Goal: Book appointment/travel/reservation

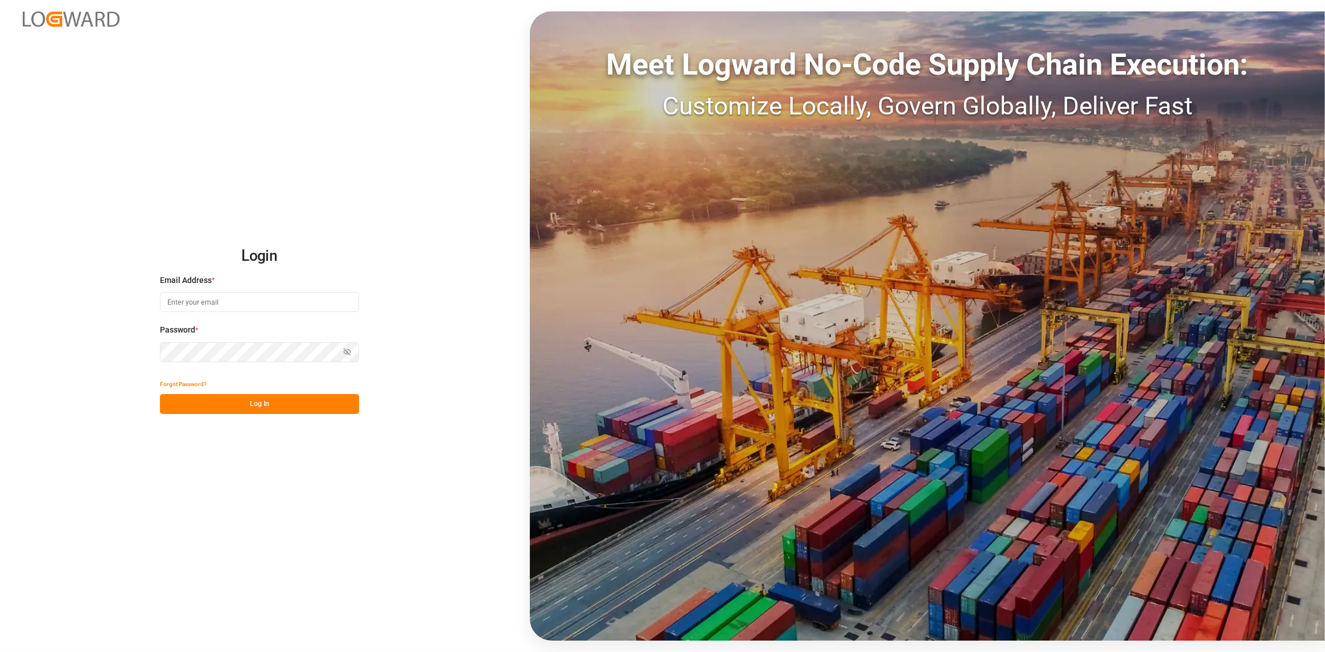
click at [232, 314] on div "Email Address *" at bounding box center [259, 299] width 199 height 50
click at [227, 299] on input at bounding box center [259, 302] width 199 height 20
type input "[PERSON_NAME][EMAIL_ADDRESS][DOMAIN_NAME]"
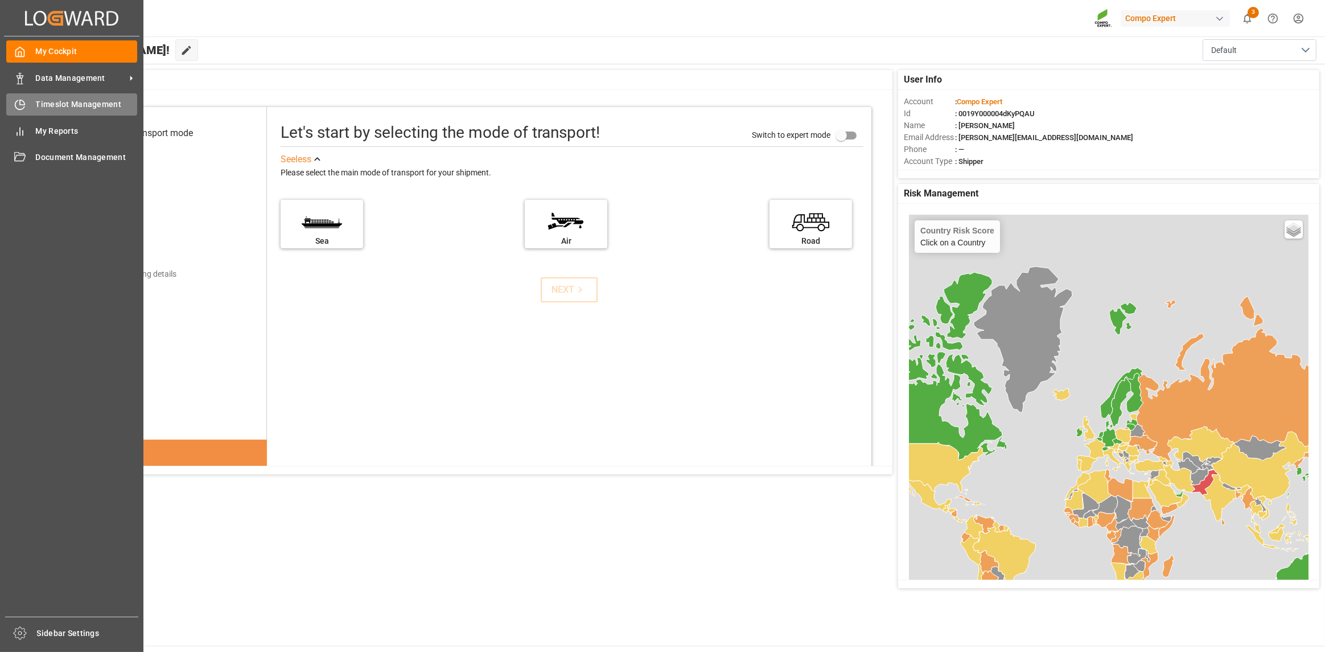
click at [28, 107] on div "Timeslot Management Timeslot Management" at bounding box center [71, 104] width 131 height 22
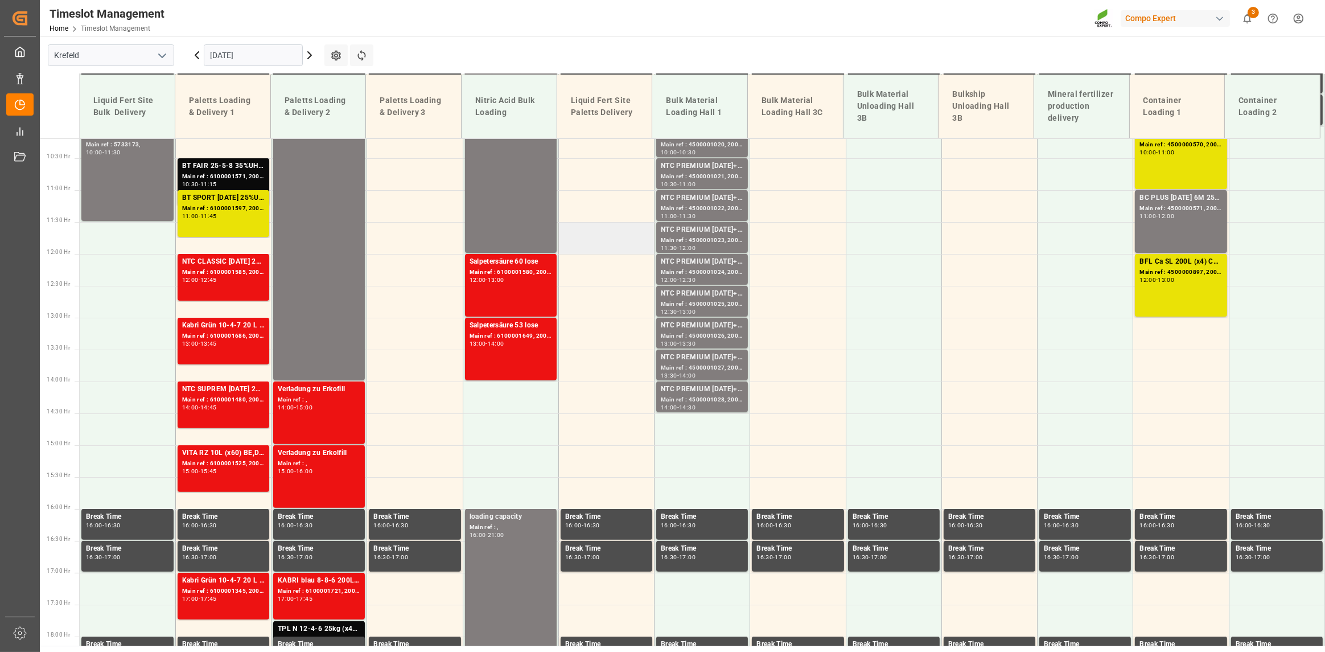
scroll to position [654, 0]
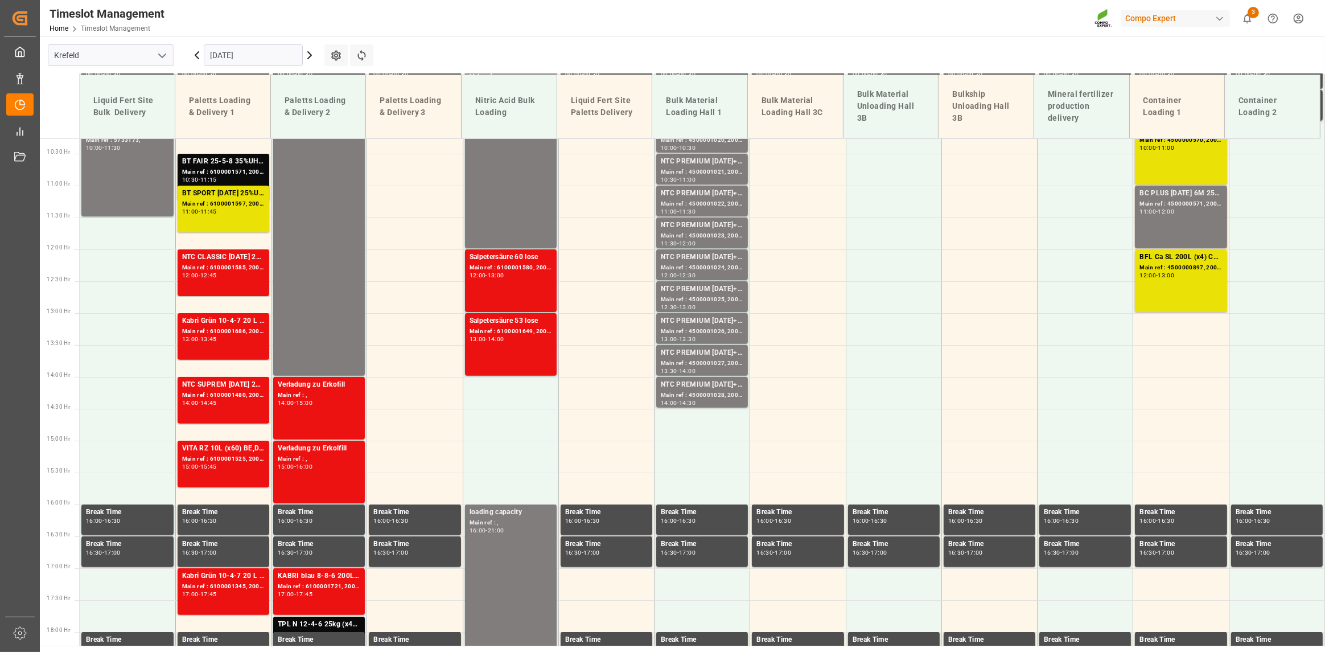
click at [306, 54] on icon at bounding box center [310, 55] width 14 height 14
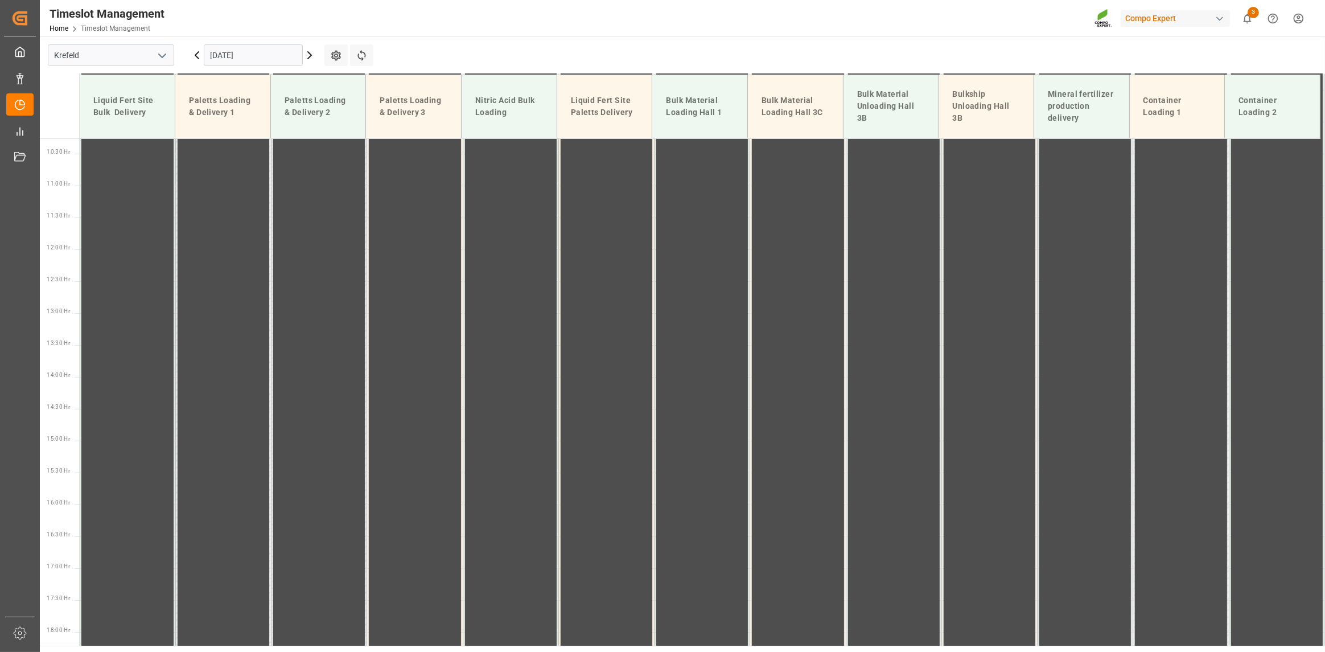
click at [287, 51] on input "[DATE]" at bounding box center [253, 55] width 99 height 22
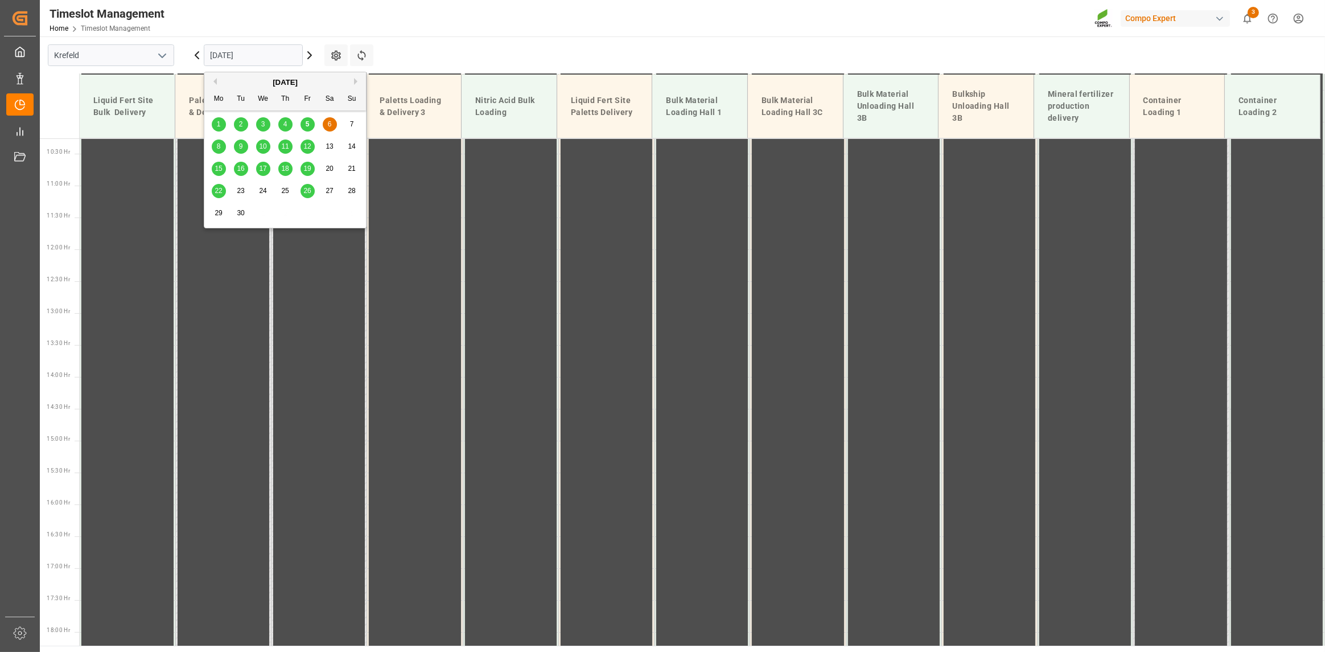
click at [220, 150] on div "8" at bounding box center [219, 147] width 14 height 14
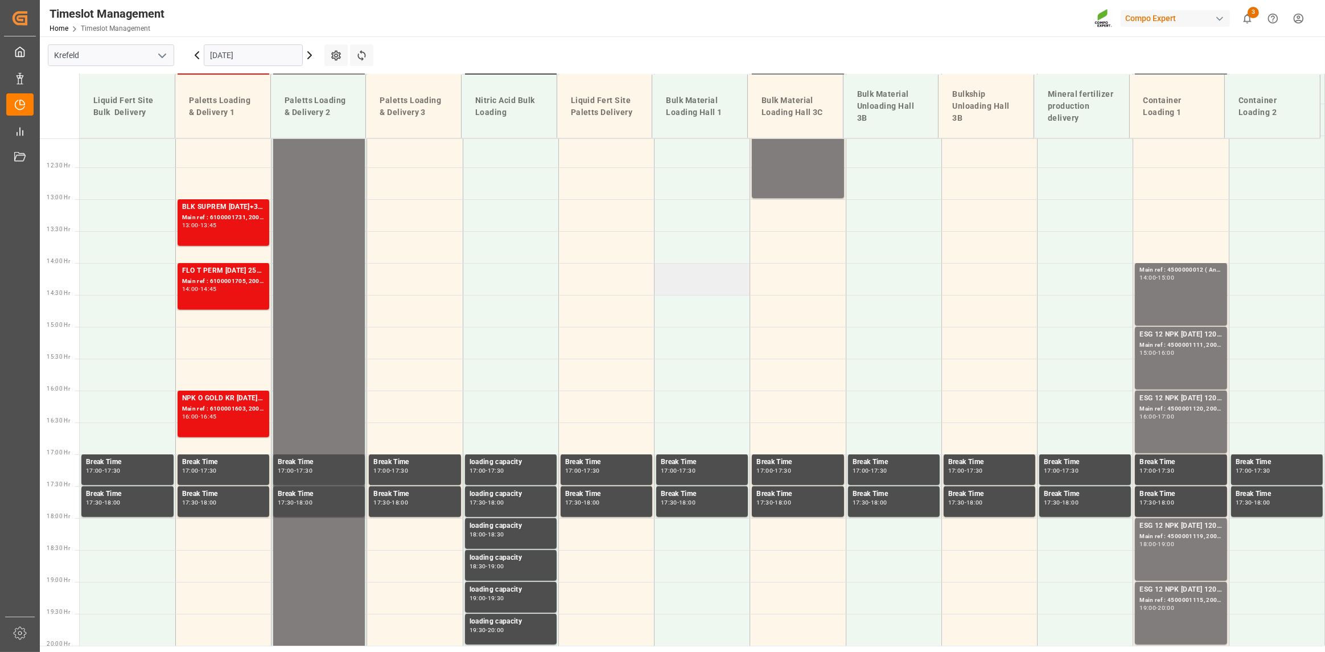
scroll to position [483, 0]
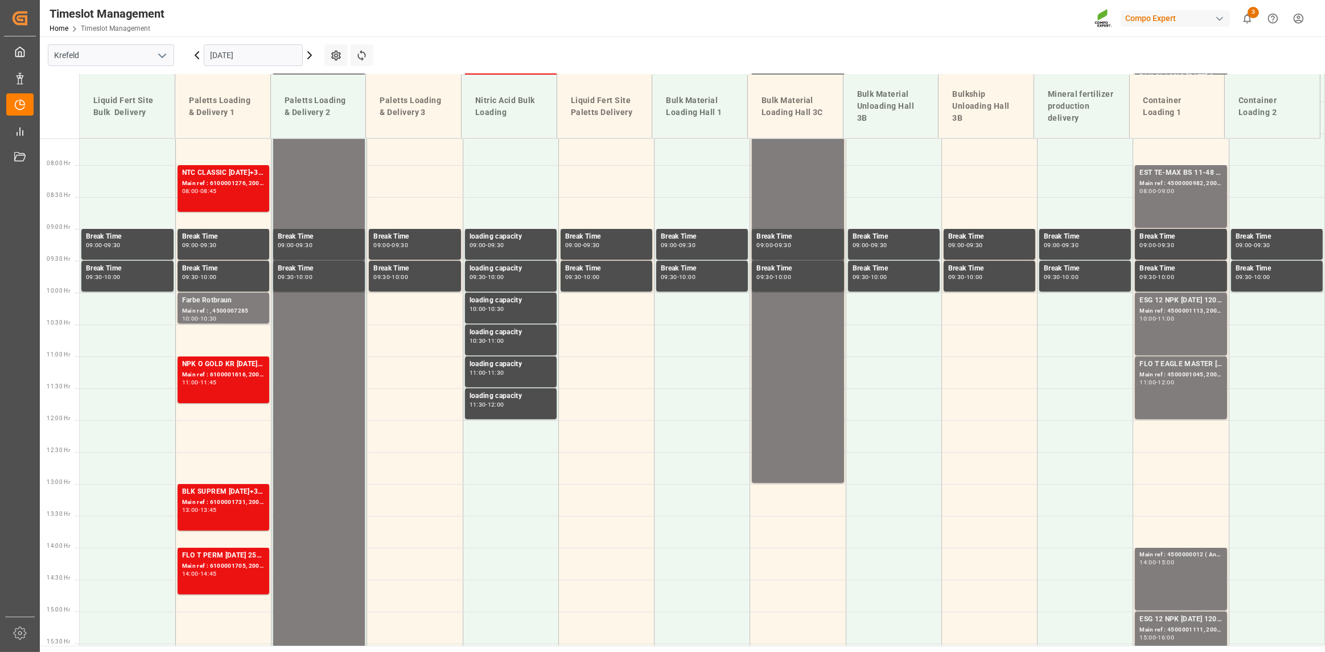
click at [242, 55] on input "[DATE]" at bounding box center [253, 55] width 99 height 22
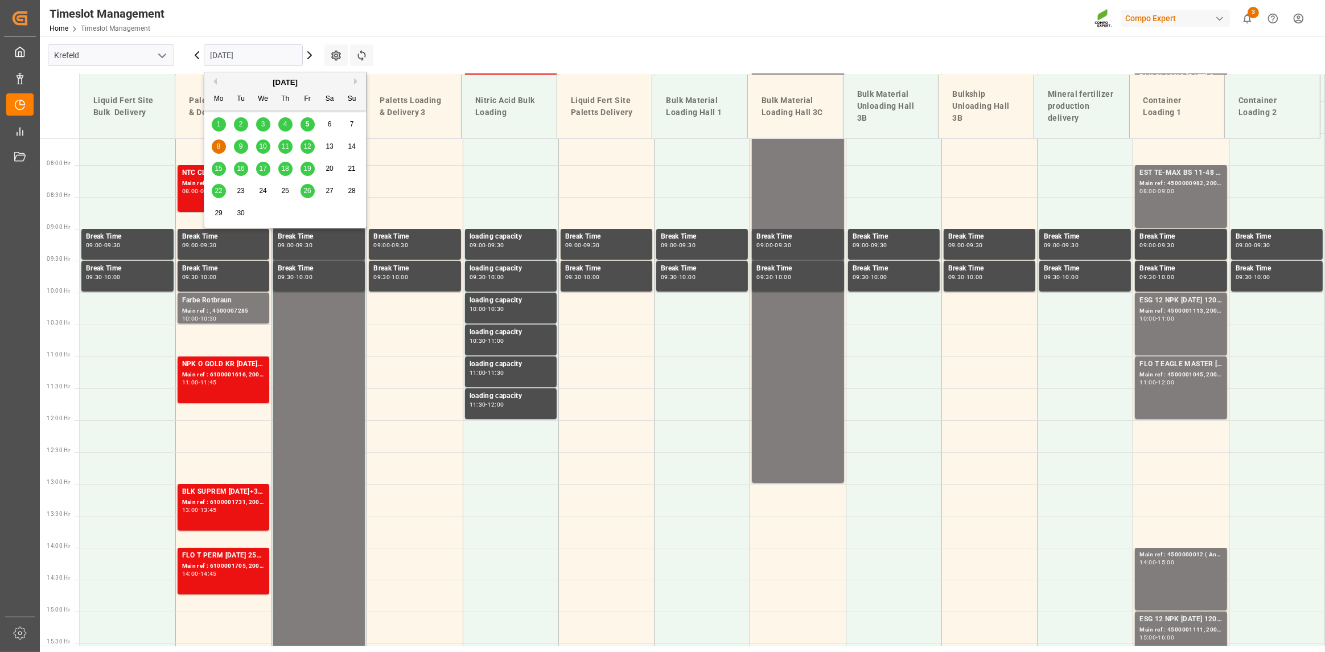
click at [242, 142] on div "9" at bounding box center [241, 147] width 14 height 14
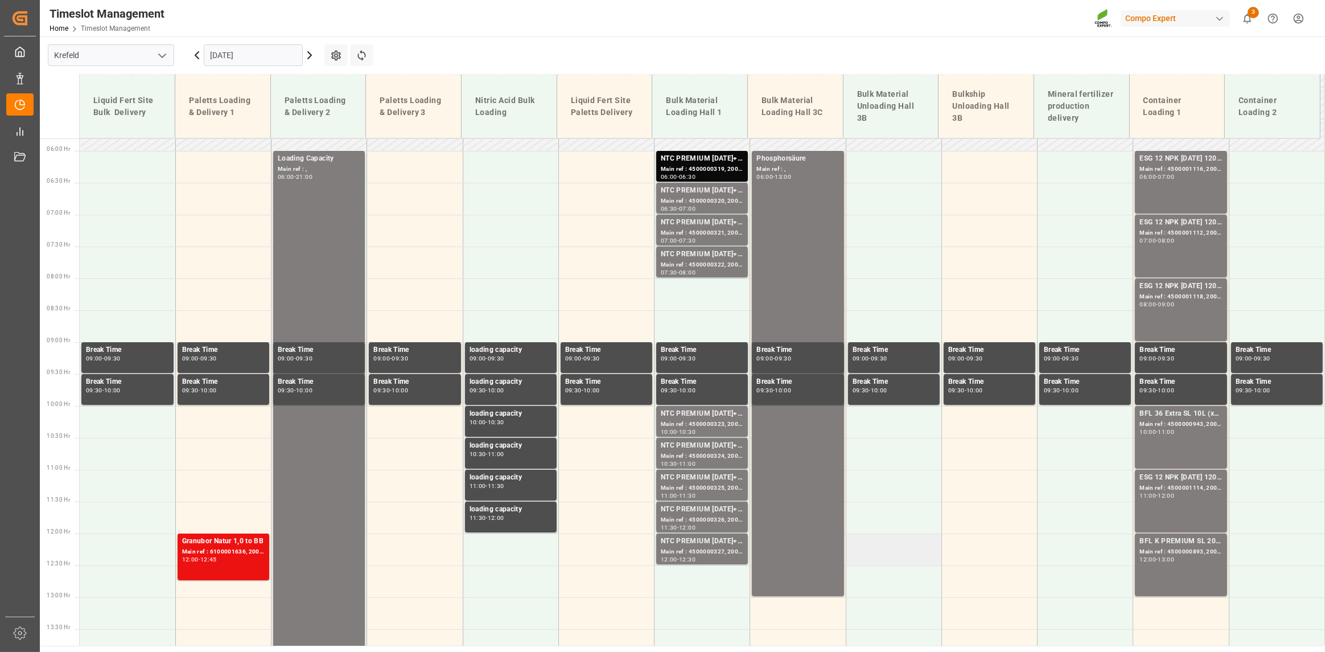
scroll to position [369, 0]
click at [256, 55] on input "[DATE]" at bounding box center [253, 55] width 99 height 22
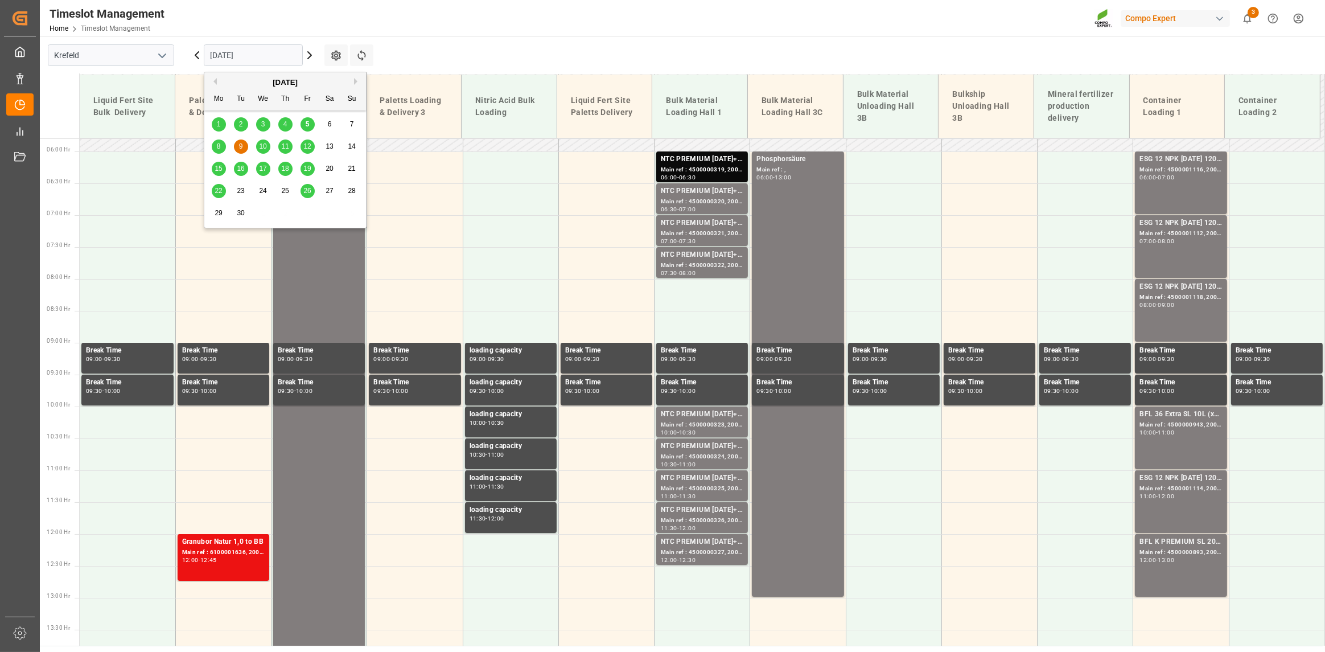
click at [266, 154] on div "8 9 10 11 12 13 14" at bounding box center [285, 146] width 155 height 22
click at [258, 148] on div "10" at bounding box center [263, 147] width 14 height 14
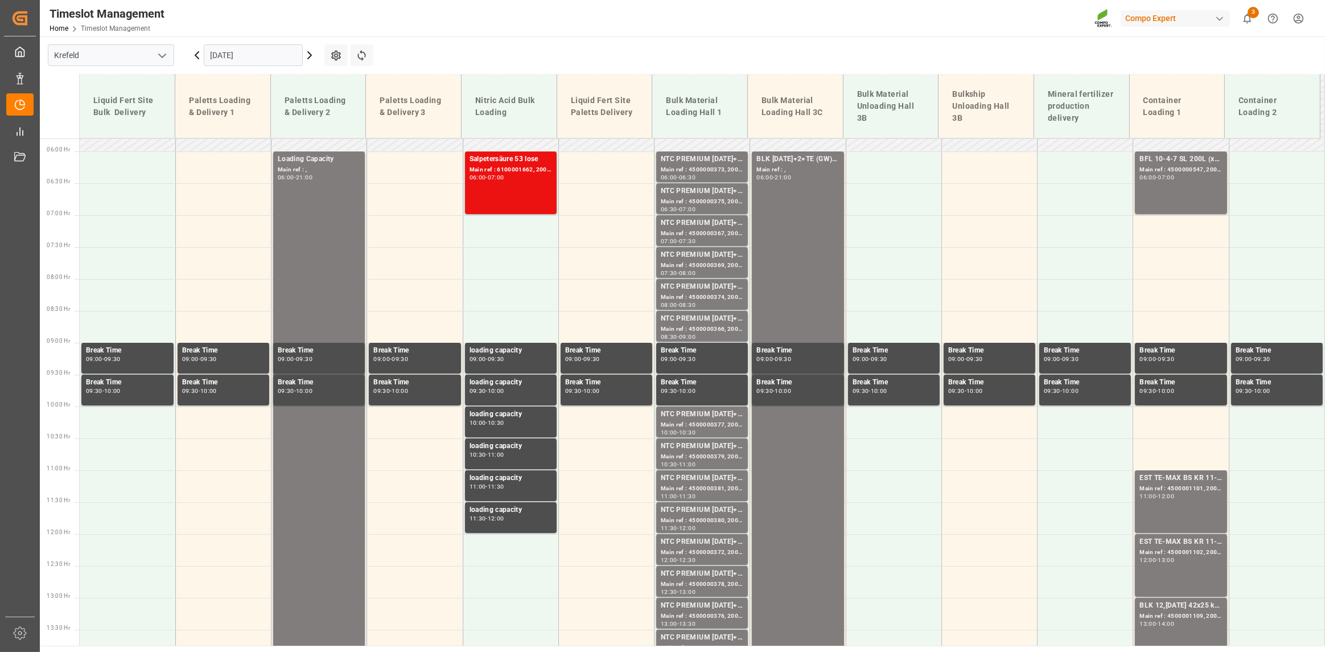
click at [262, 54] on input "[DATE]" at bounding box center [253, 55] width 99 height 22
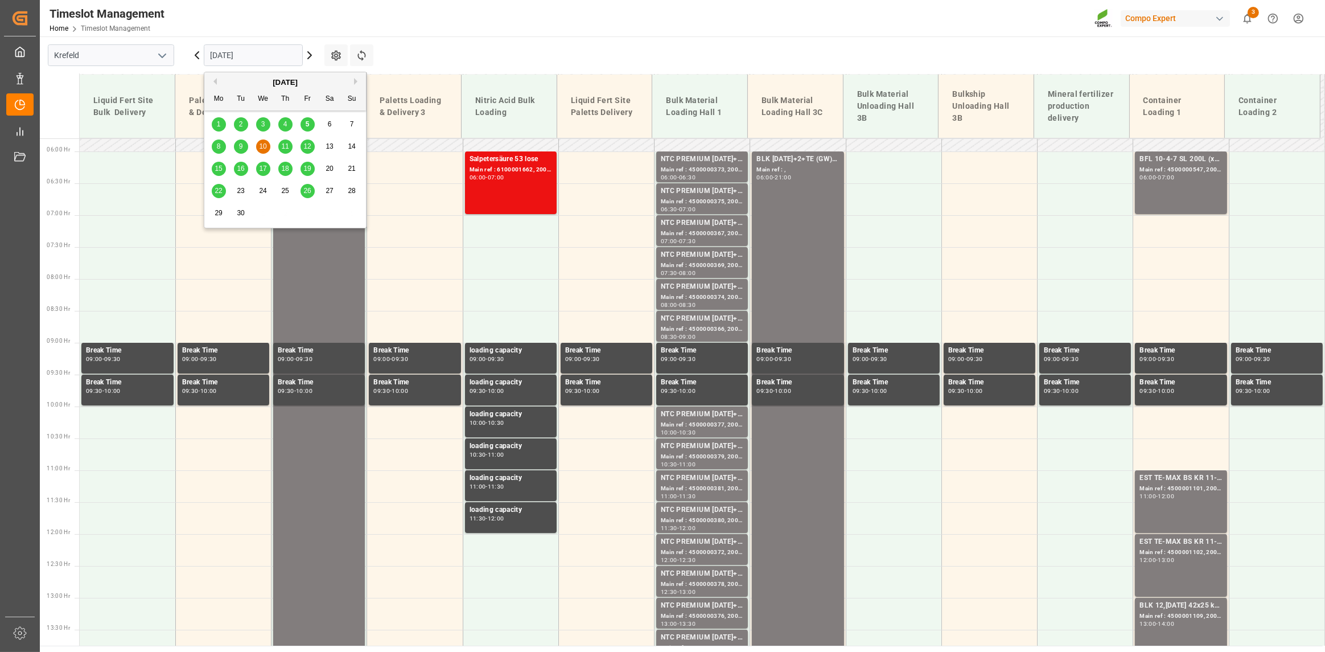
click at [285, 146] on span "11" at bounding box center [284, 146] width 7 height 8
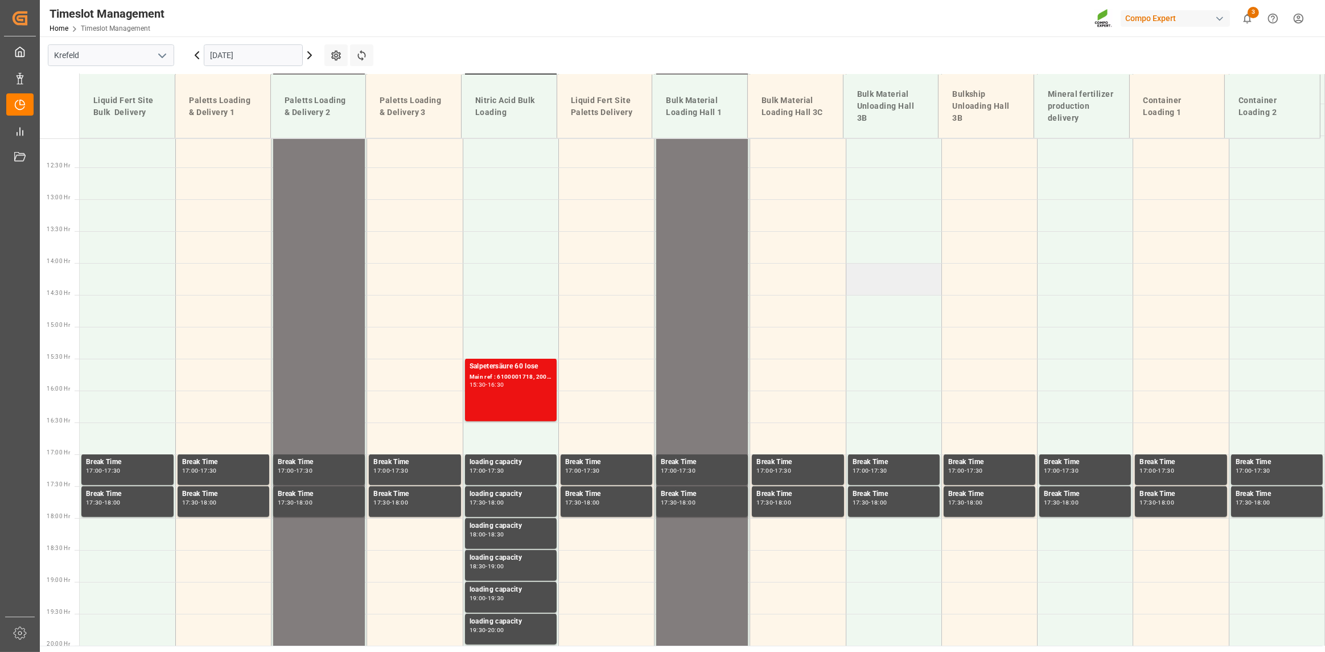
scroll to position [312, 0]
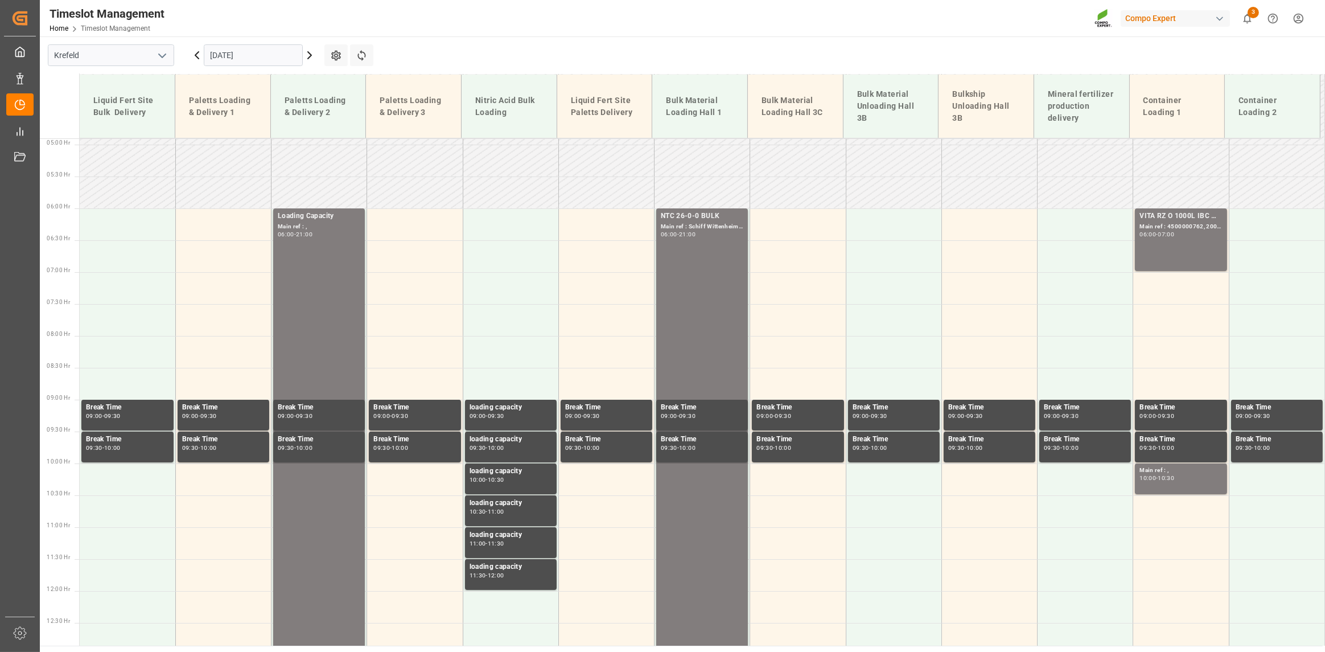
click at [261, 55] on input "[DATE]" at bounding box center [253, 55] width 99 height 22
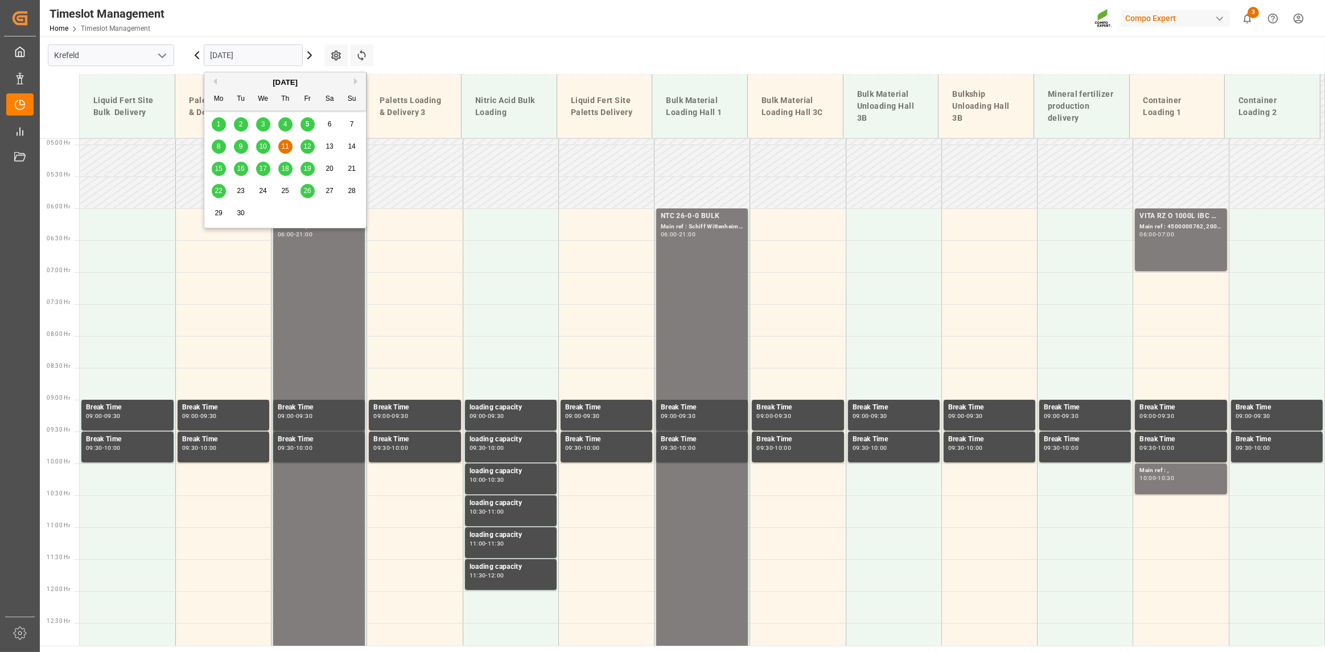
click at [306, 149] on span "12" at bounding box center [306, 146] width 7 height 8
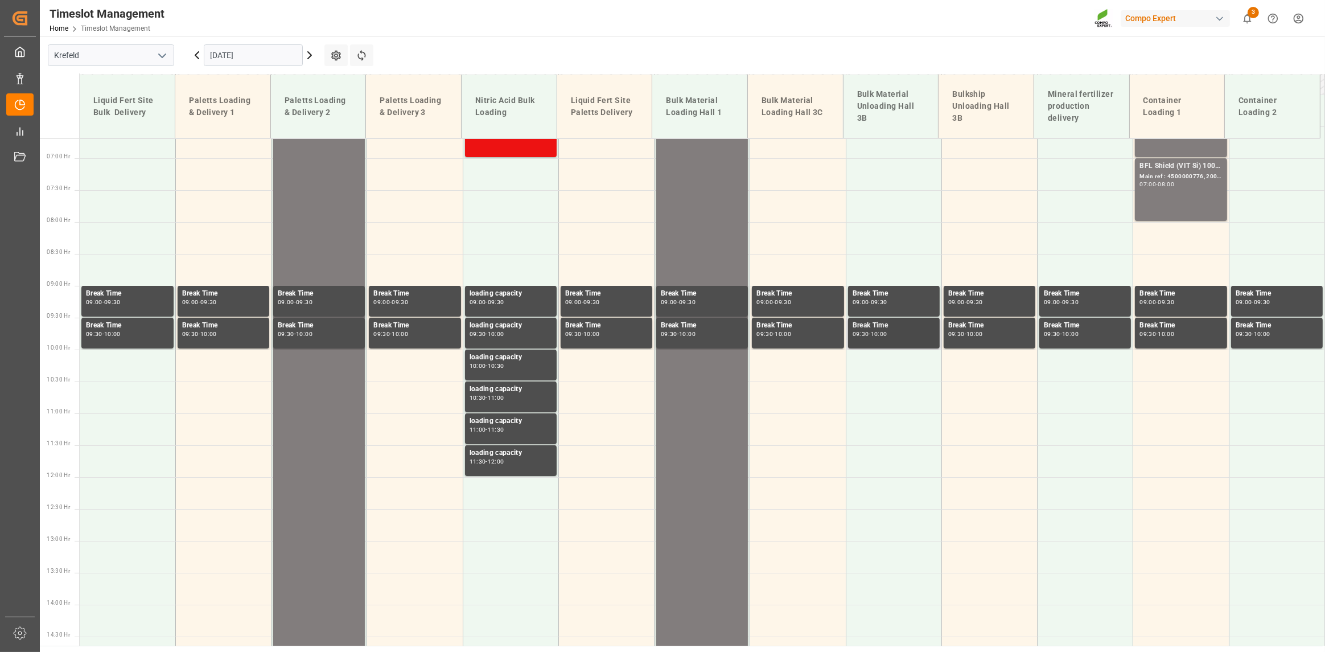
scroll to position [85, 0]
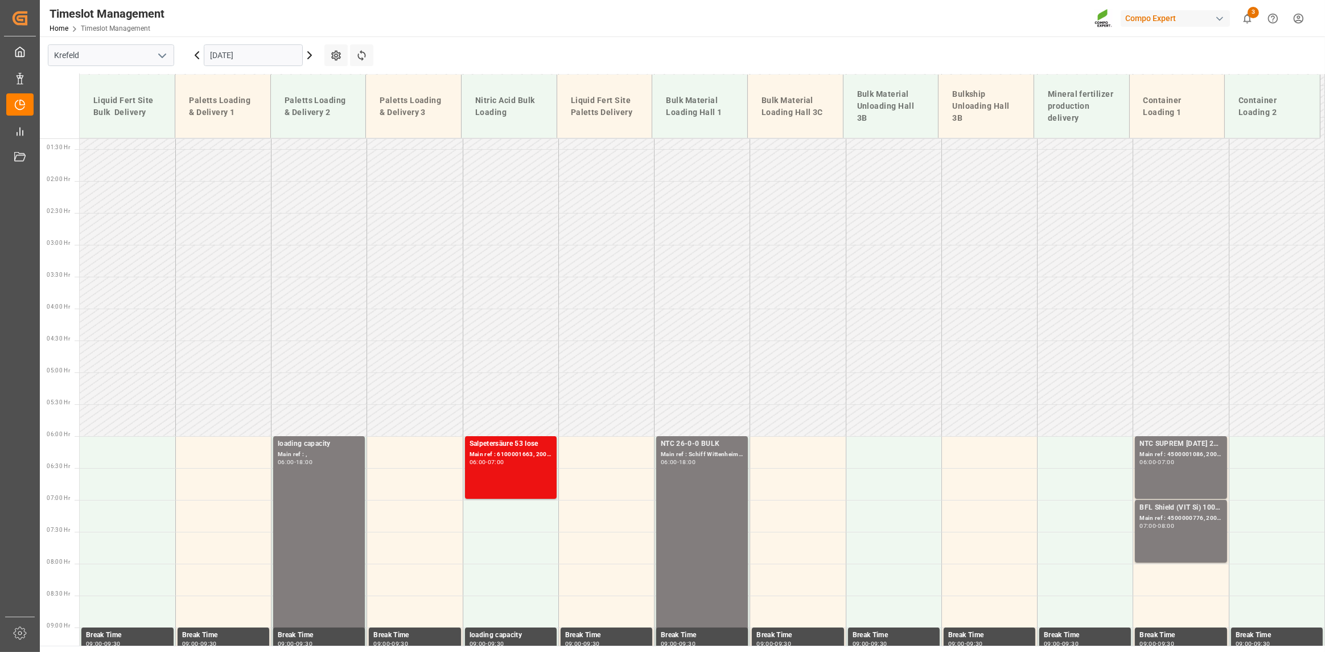
click at [273, 55] on input "[DATE]" at bounding box center [253, 55] width 99 height 22
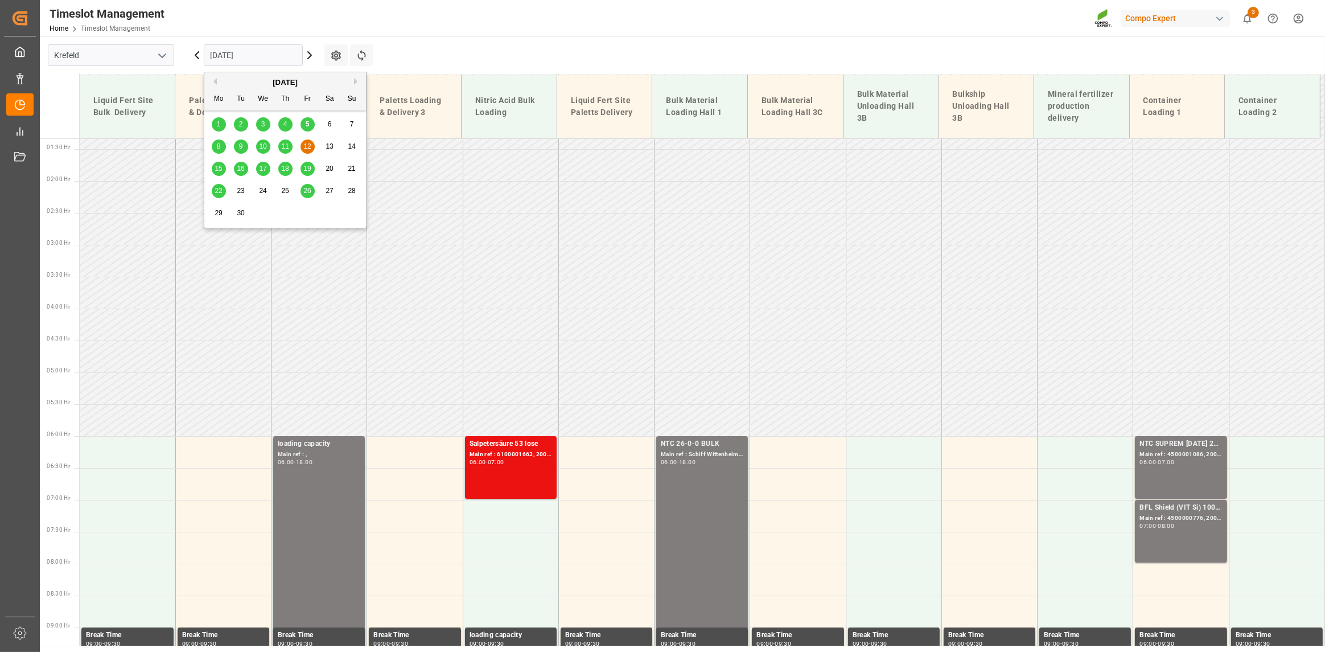
click at [216, 170] on span "15" at bounding box center [218, 168] width 7 height 8
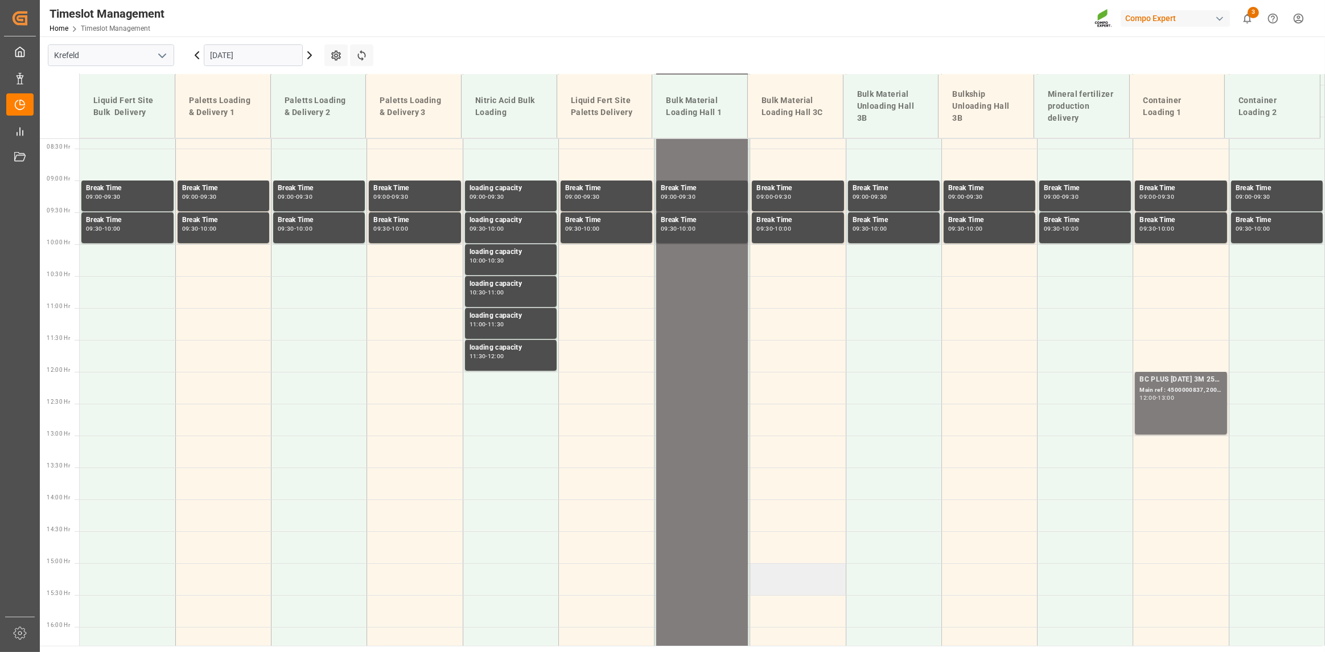
scroll to position [369, 0]
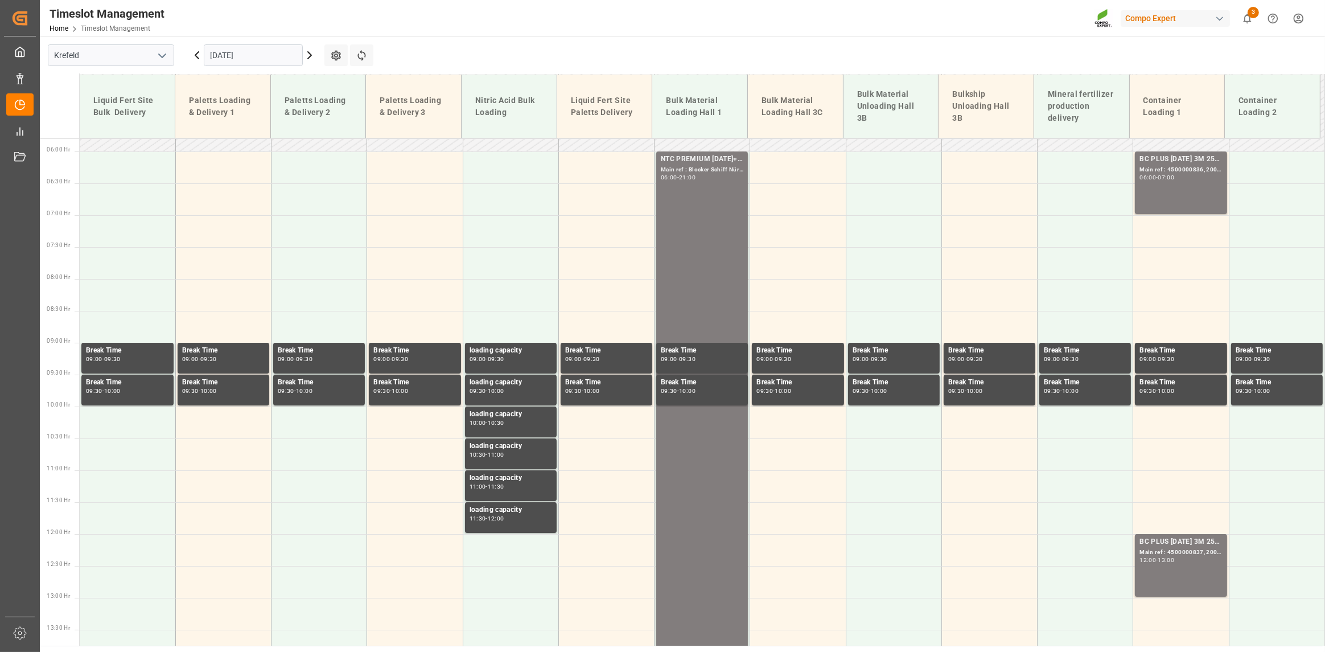
click at [257, 54] on input "[DATE]" at bounding box center [253, 55] width 99 height 22
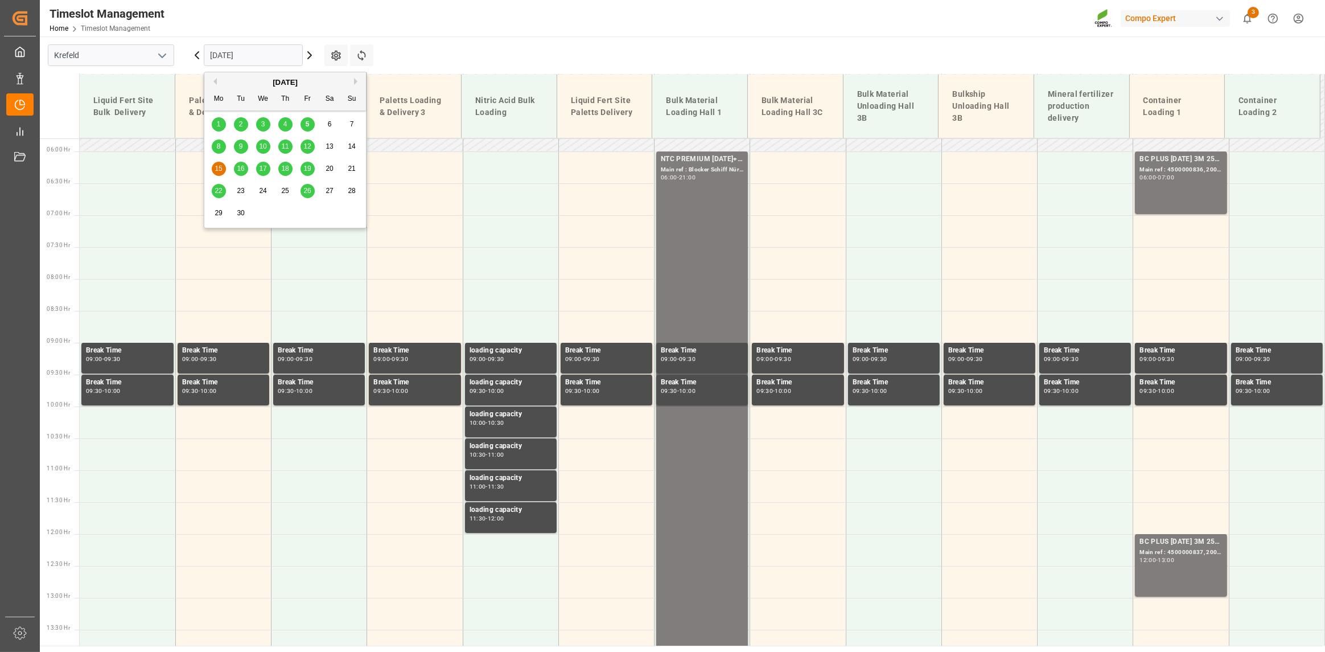
click at [238, 172] on span "16" at bounding box center [240, 168] width 7 height 8
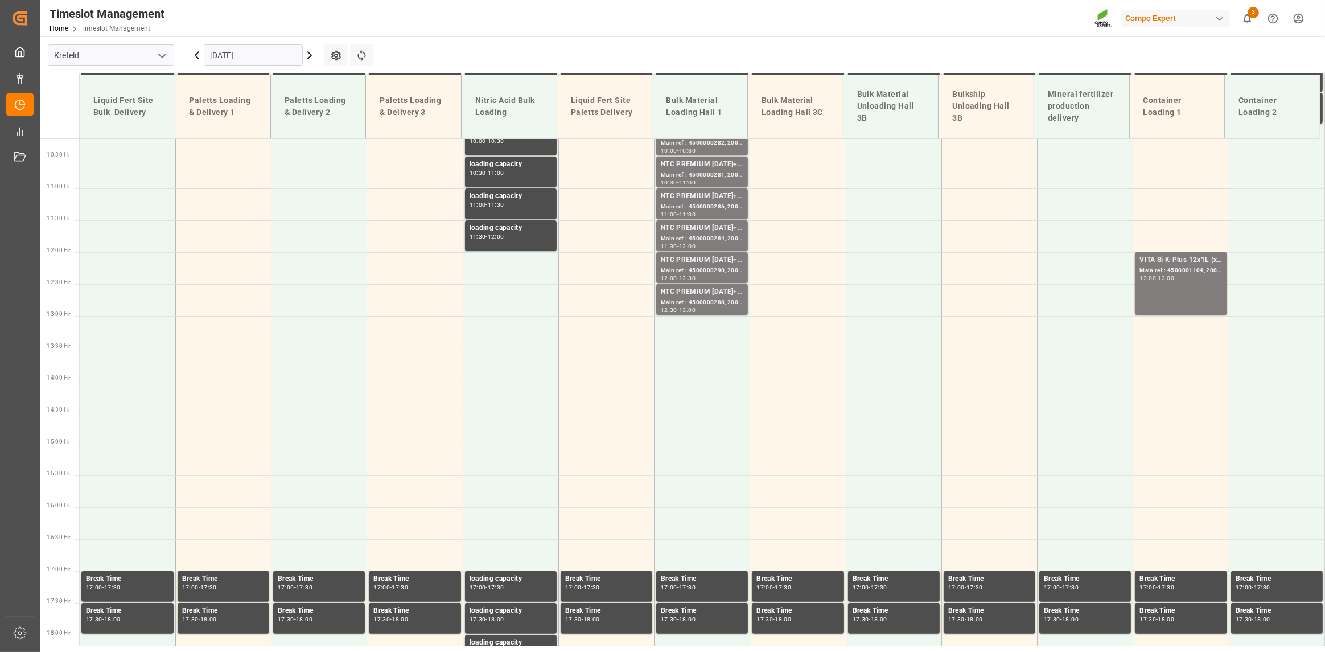
scroll to position [654, 0]
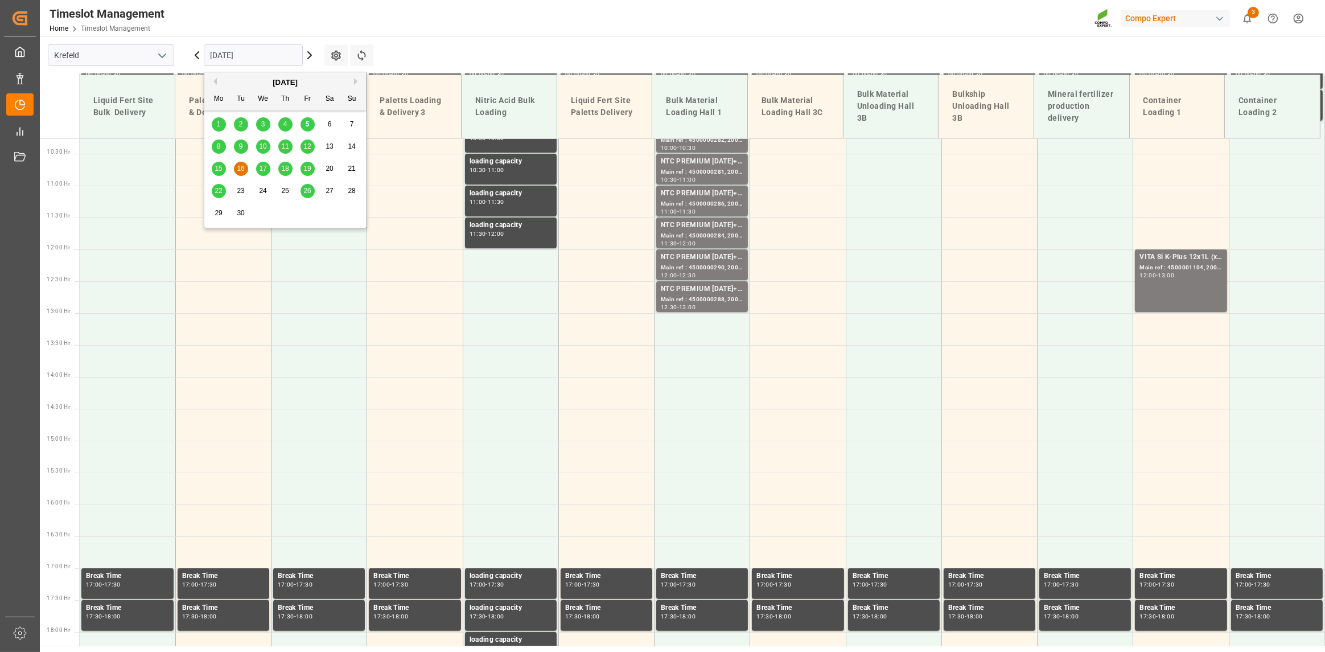
click at [279, 52] on input "[DATE]" at bounding box center [253, 55] width 99 height 22
click at [269, 172] on div "17" at bounding box center [263, 169] width 14 height 14
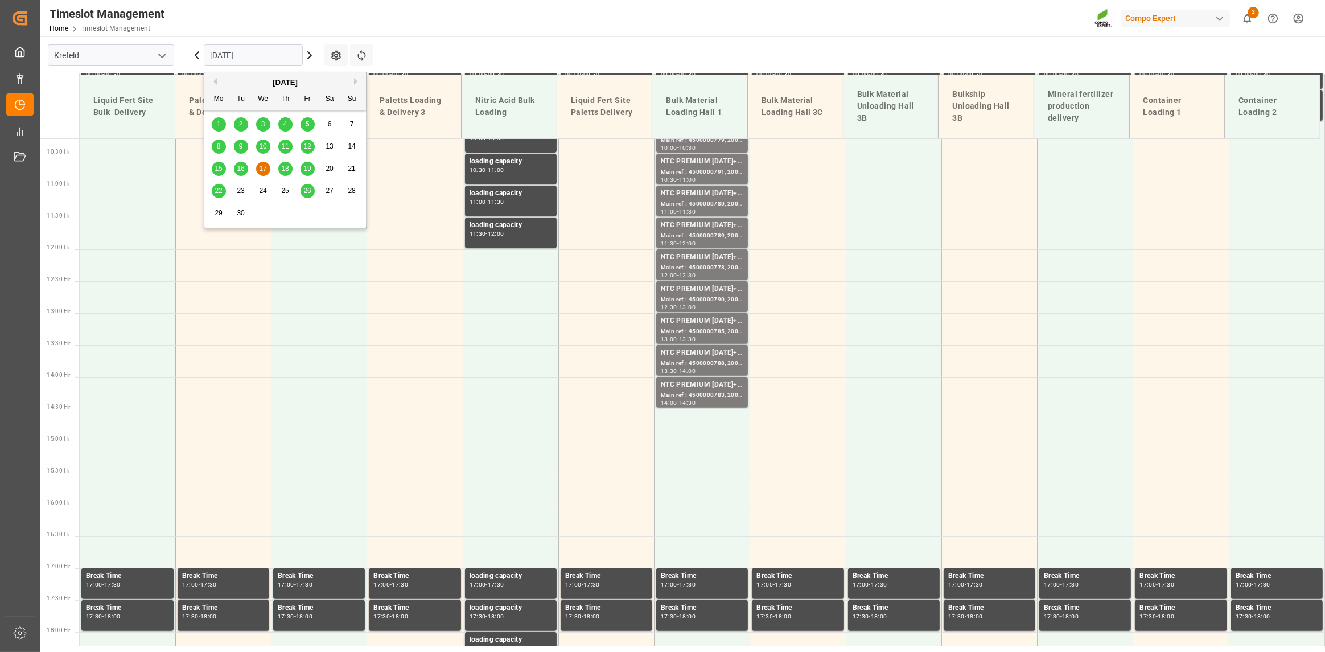
click at [261, 56] on input "[DATE]" at bounding box center [253, 55] width 99 height 22
click at [284, 167] on div "15 16 17 18 19 20 21" at bounding box center [285, 169] width 155 height 22
click at [284, 170] on span "18" at bounding box center [284, 168] width 7 height 8
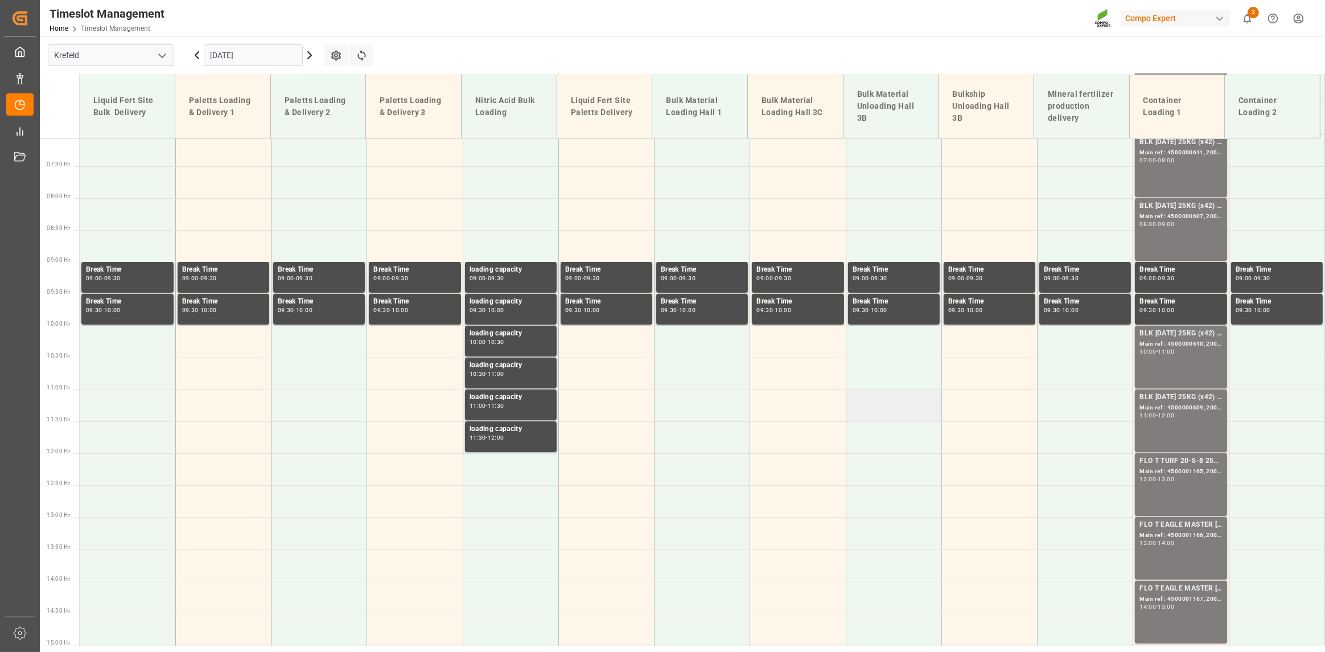
scroll to position [256, 0]
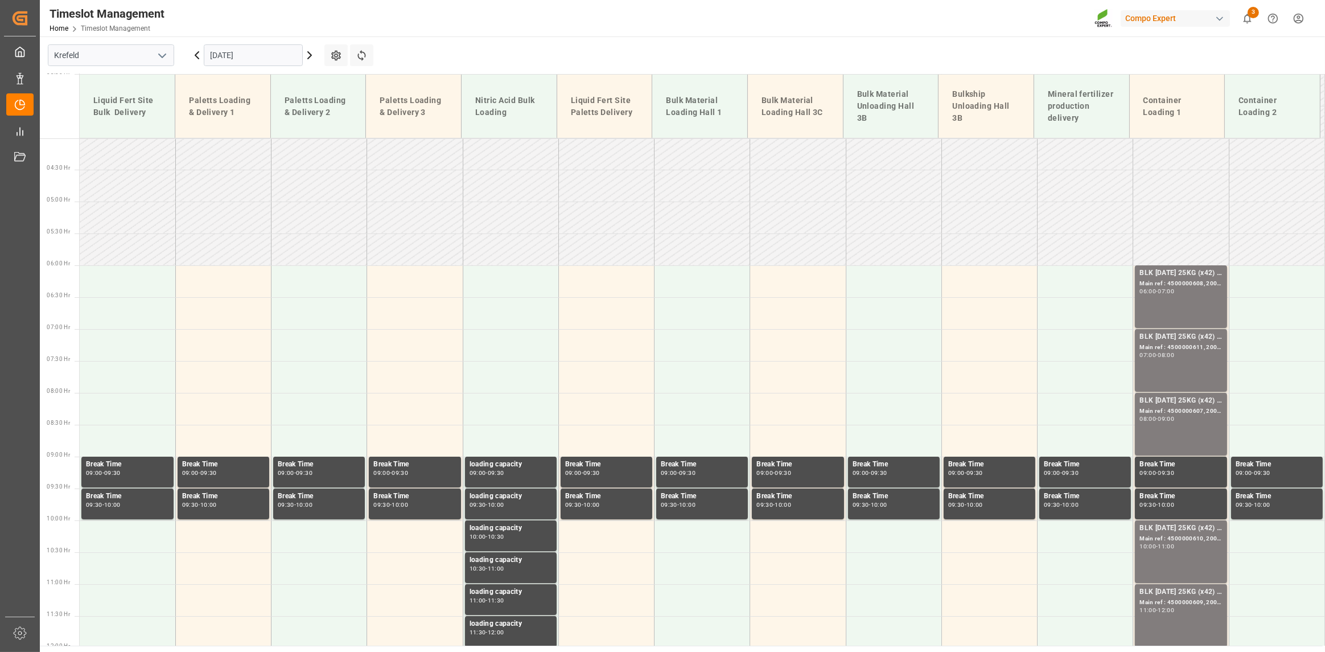
drag, startPoint x: 271, startPoint y: 55, endPoint x: 254, endPoint y: 61, distance: 18.2
click at [271, 55] on input "[DATE]" at bounding box center [253, 55] width 99 height 22
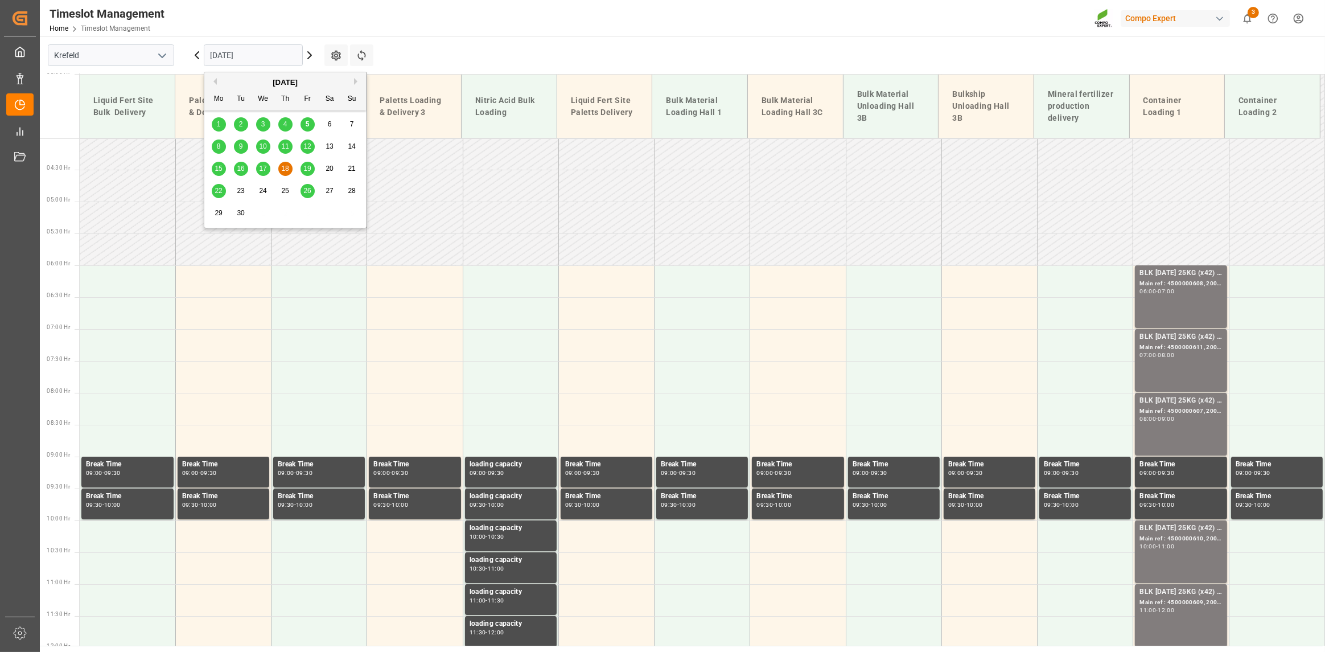
click at [283, 145] on span "11" at bounding box center [284, 146] width 7 height 8
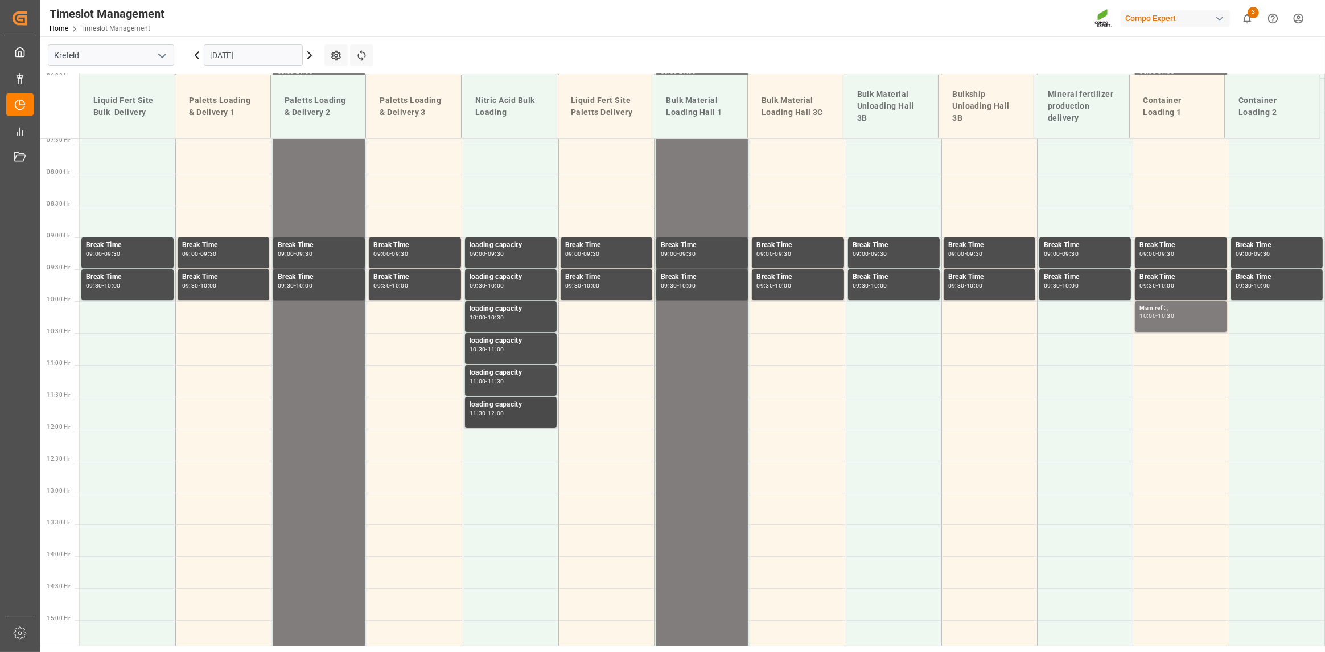
scroll to position [312, 0]
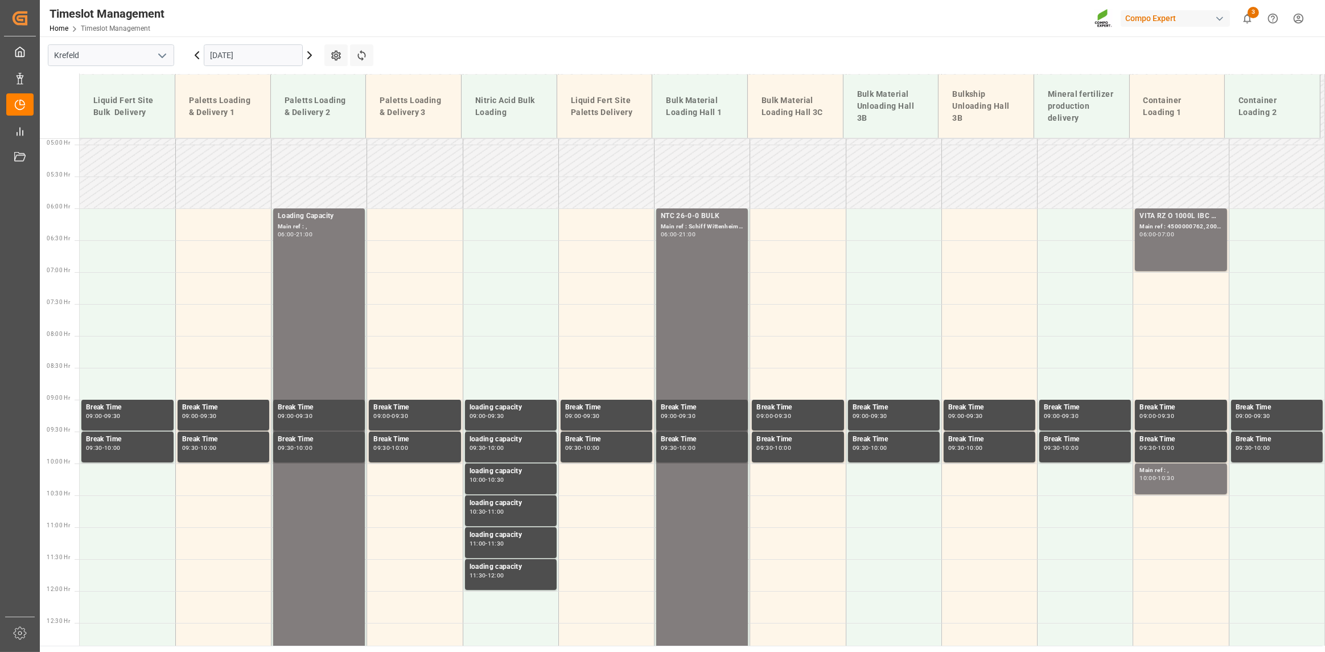
click at [278, 49] on input "[DATE]" at bounding box center [253, 55] width 99 height 22
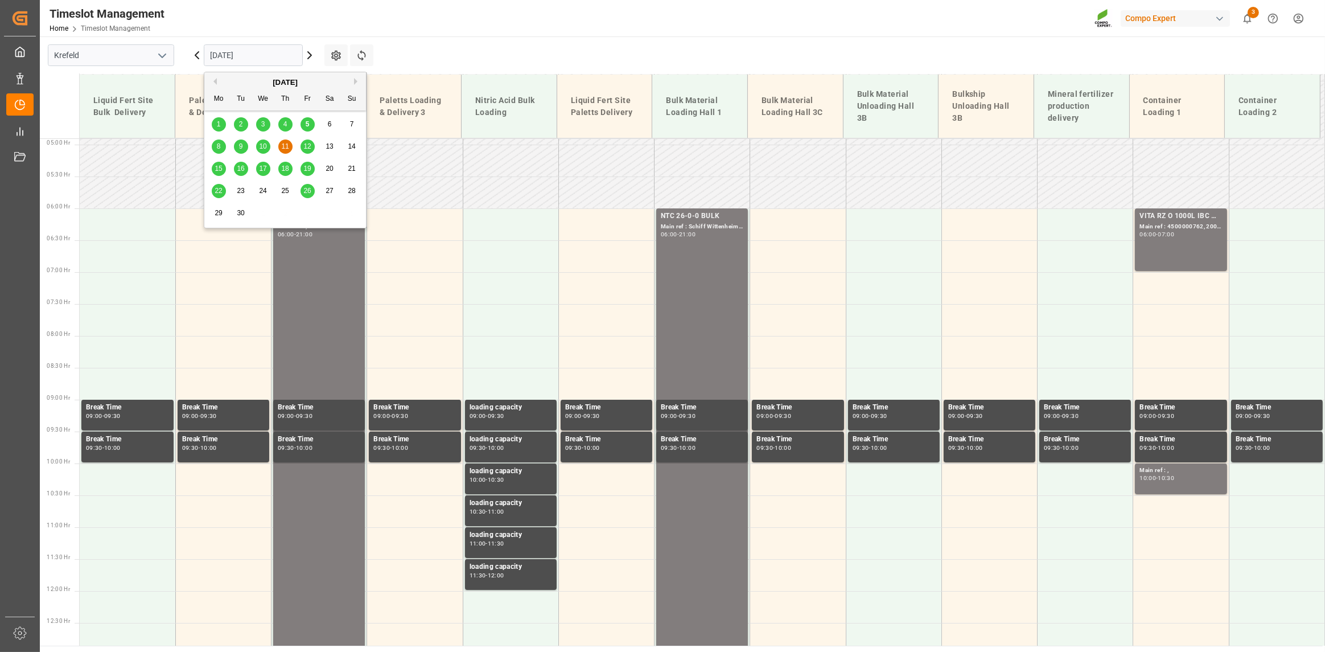
click at [310, 145] on span "12" at bounding box center [306, 146] width 7 height 8
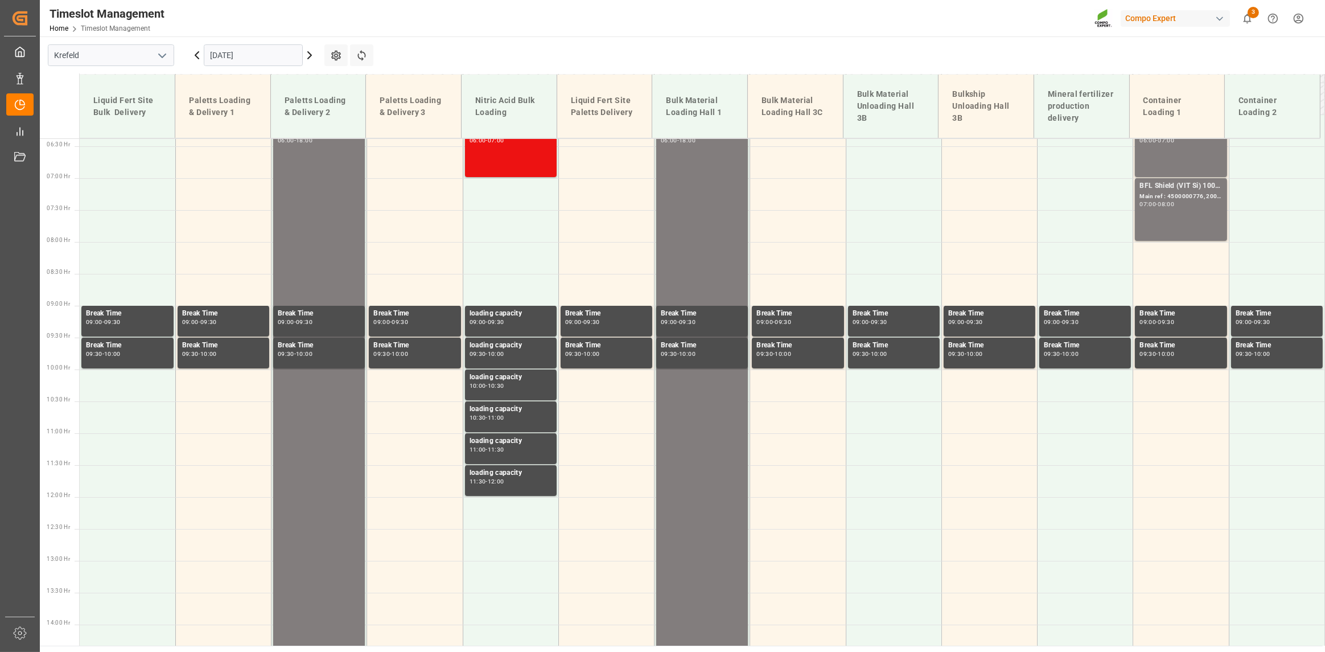
scroll to position [540, 0]
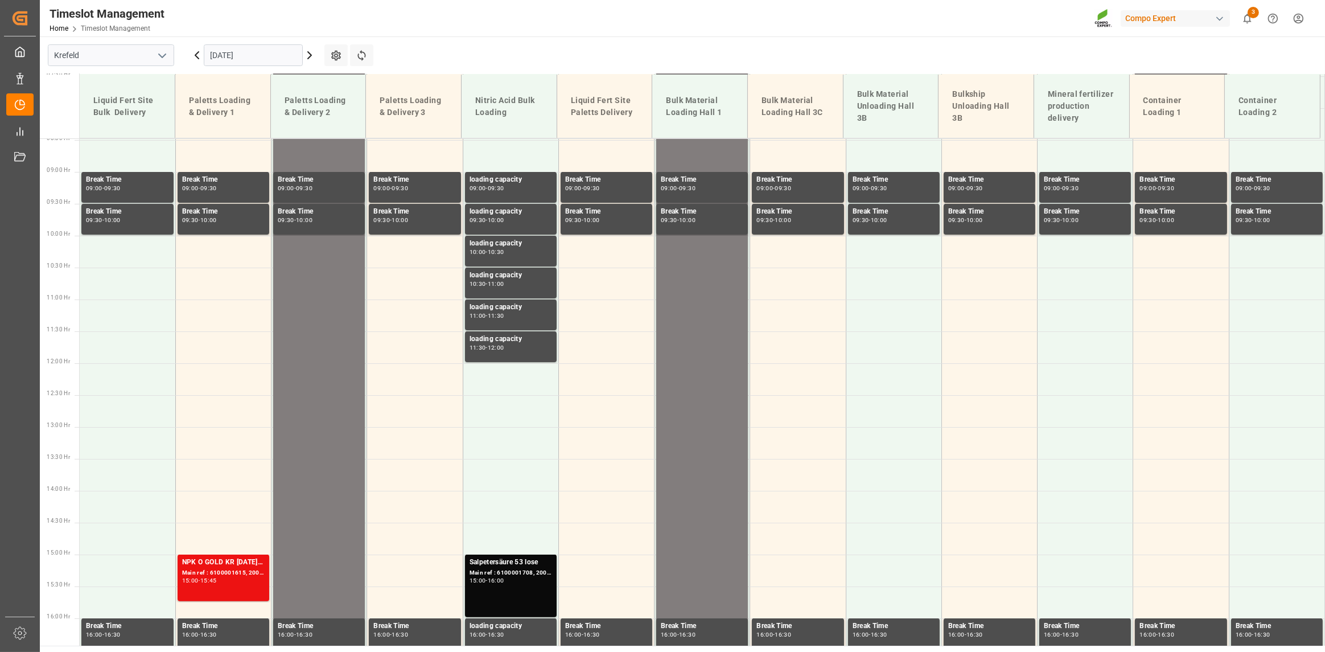
click at [294, 47] on input "[DATE]" at bounding box center [253, 55] width 99 height 22
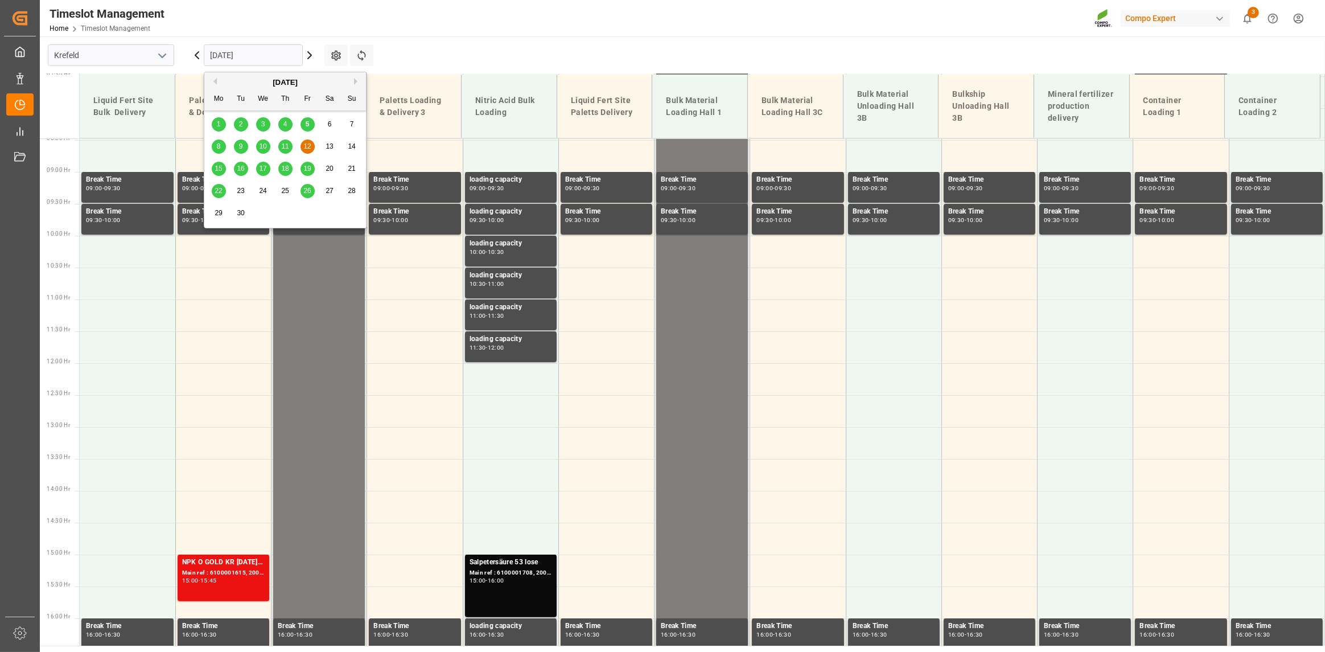
click at [225, 170] on div "15" at bounding box center [219, 169] width 14 height 14
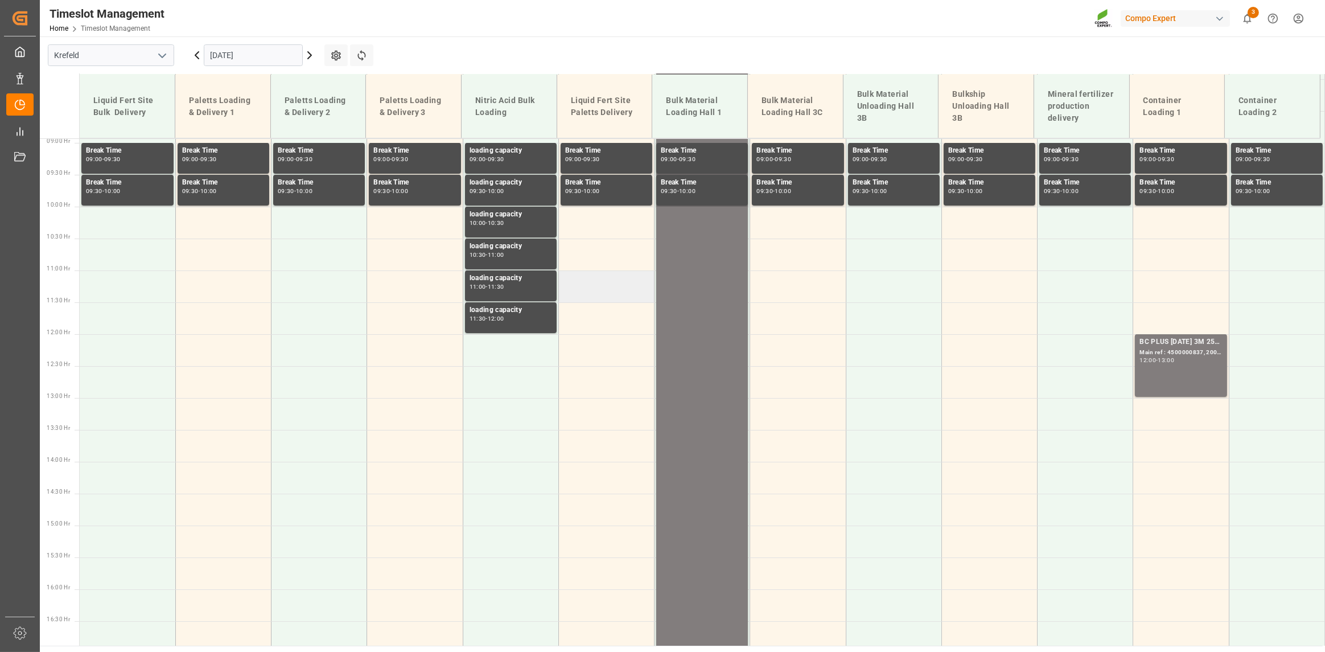
scroll to position [285, 0]
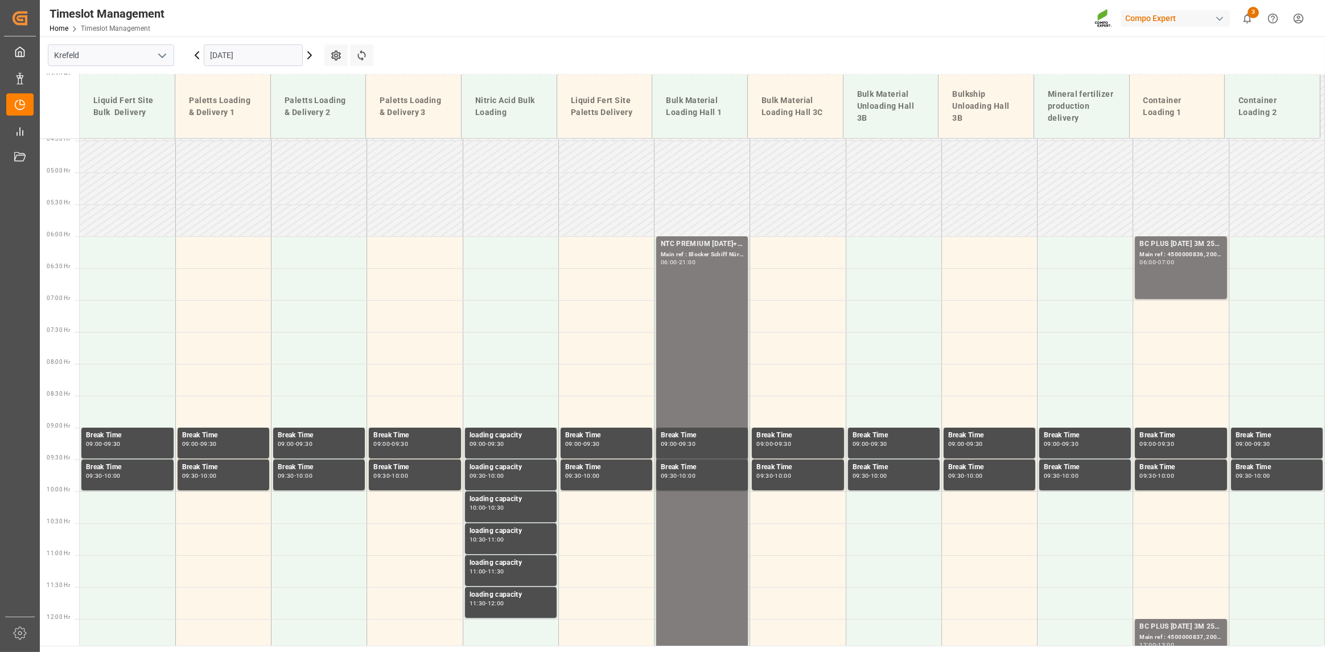
click at [262, 54] on input "[DATE]" at bounding box center [253, 55] width 99 height 22
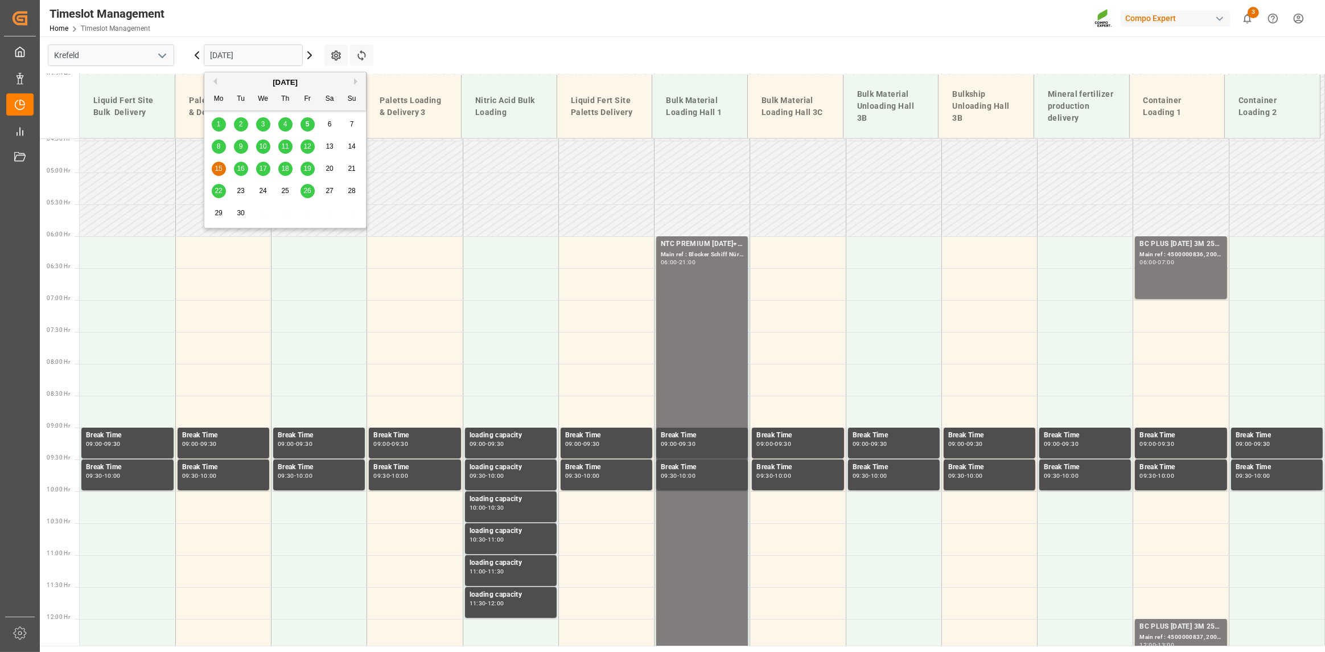
click at [237, 170] on span "16" at bounding box center [240, 168] width 7 height 8
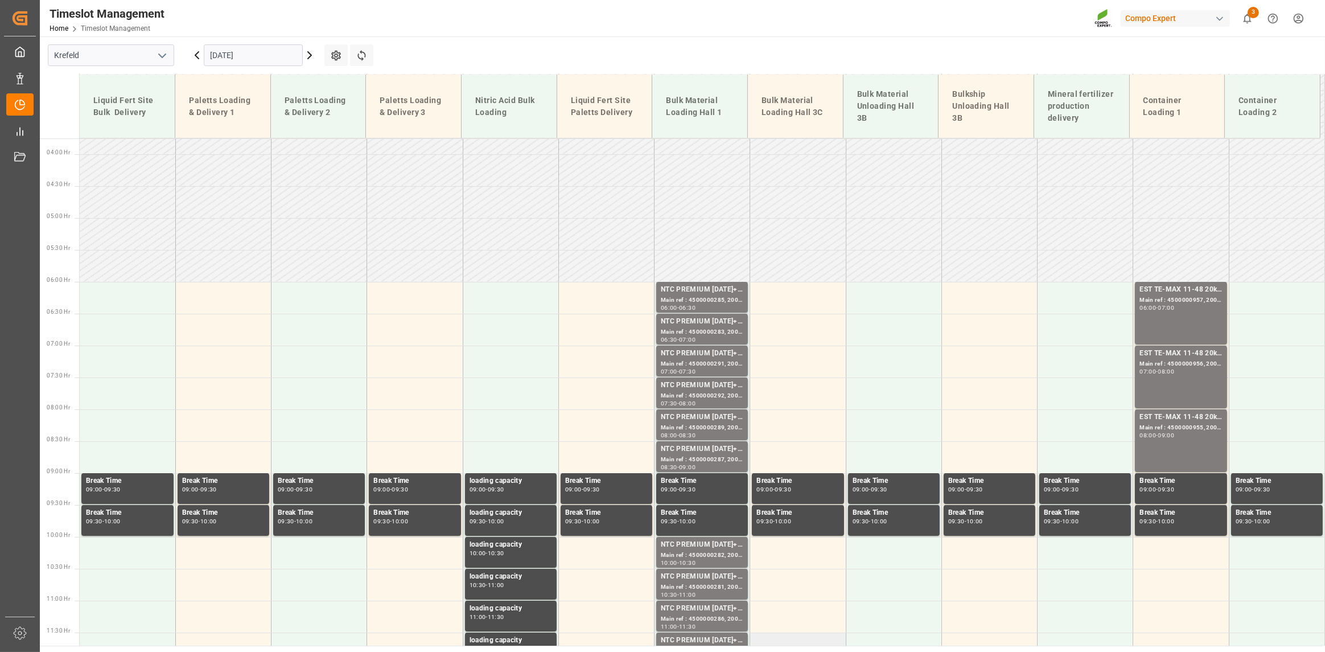
scroll to position [256, 0]
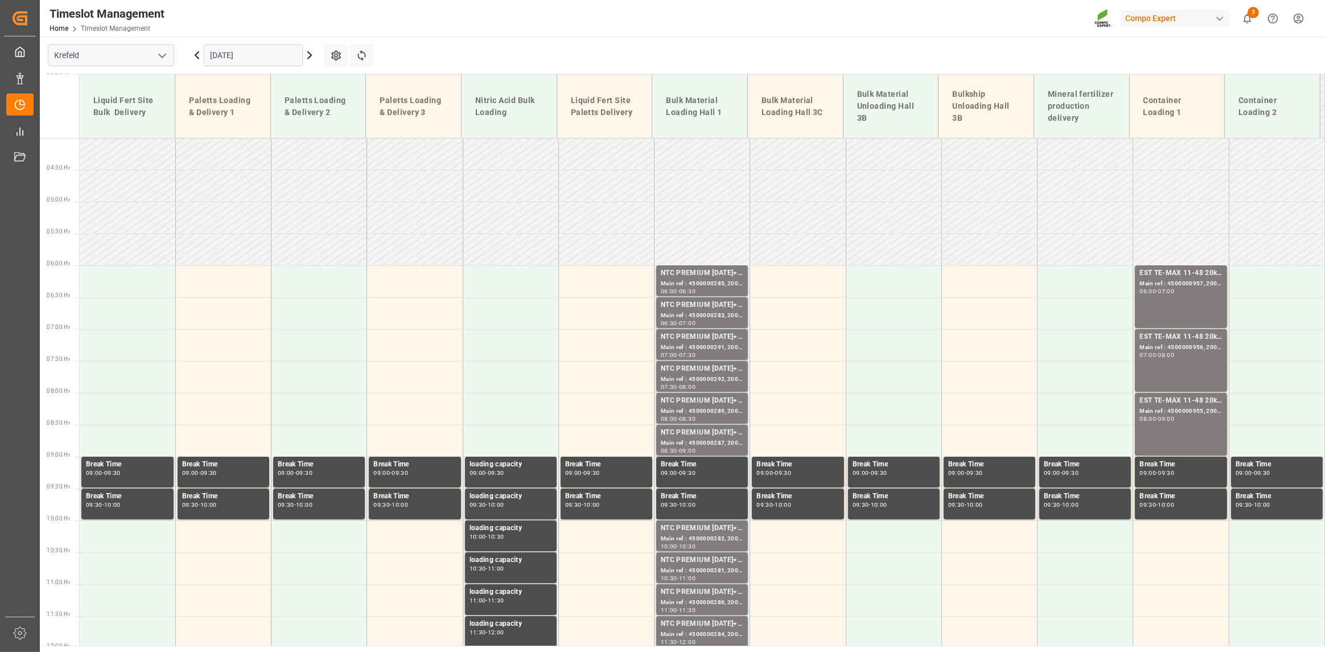
click at [276, 56] on input "[DATE]" at bounding box center [253, 55] width 99 height 22
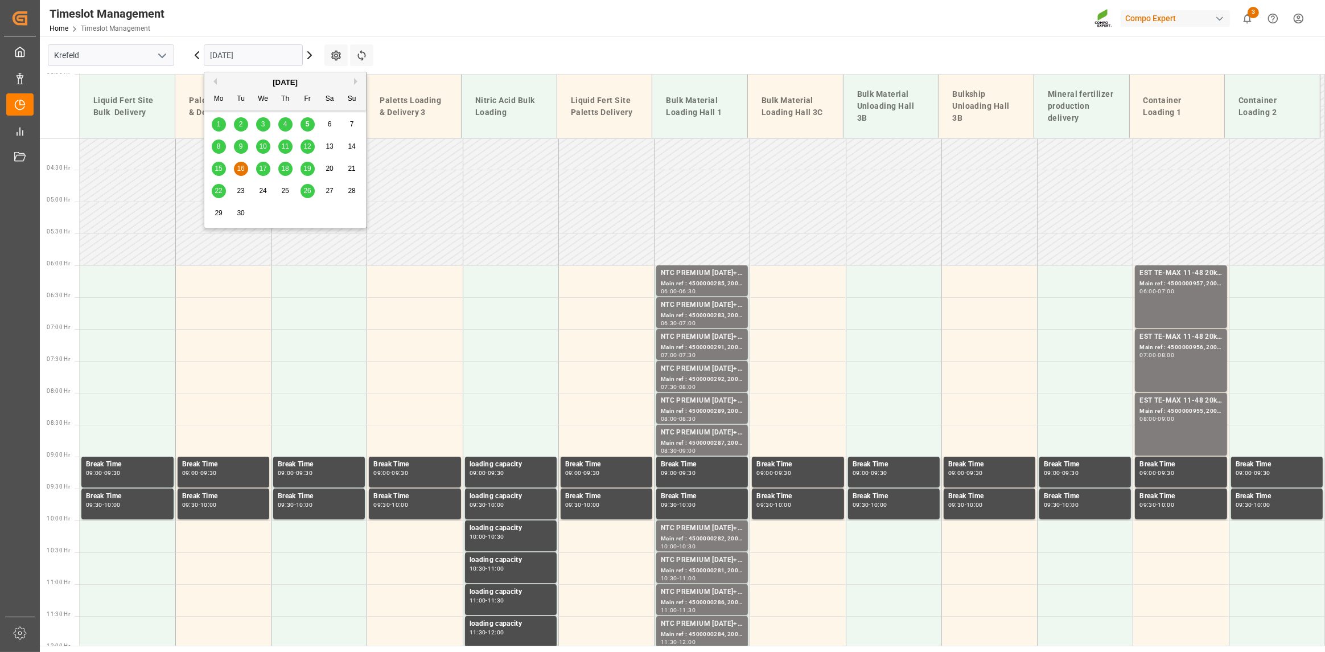
click at [216, 188] on span "22" at bounding box center [218, 191] width 7 height 8
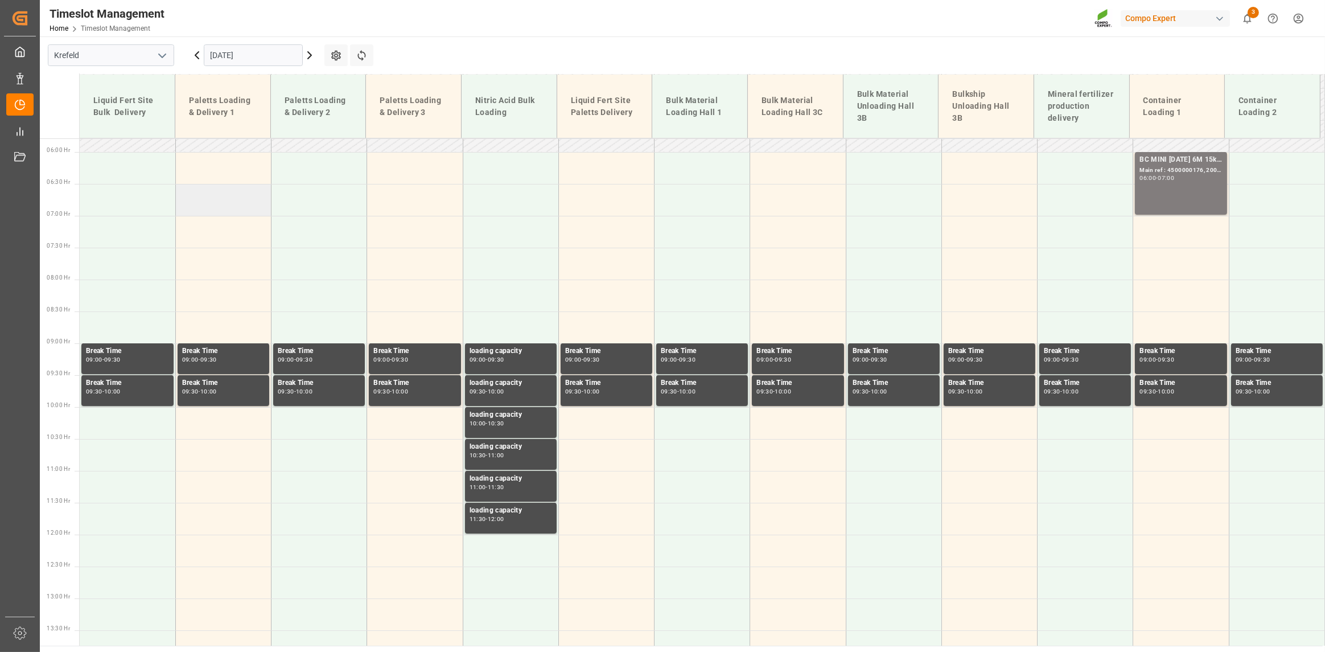
scroll to position [369, 0]
click at [270, 50] on input "[DATE]" at bounding box center [253, 55] width 99 height 22
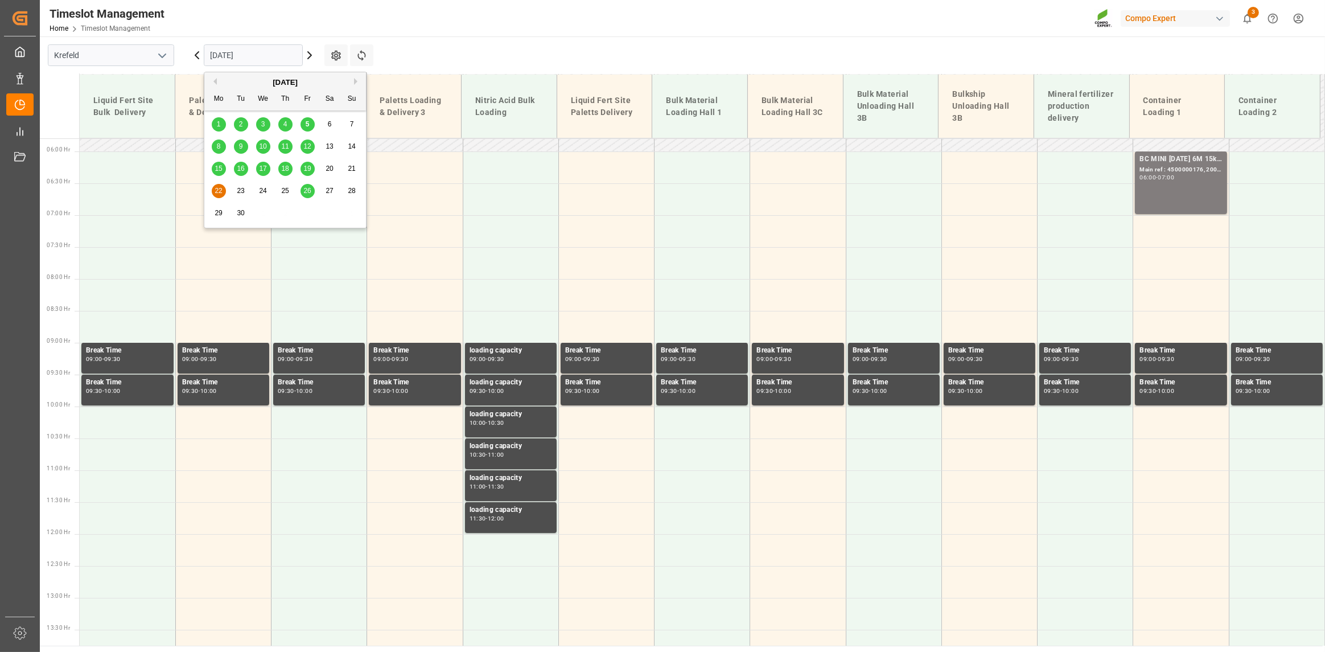
click at [241, 190] on span "23" at bounding box center [240, 191] width 7 height 8
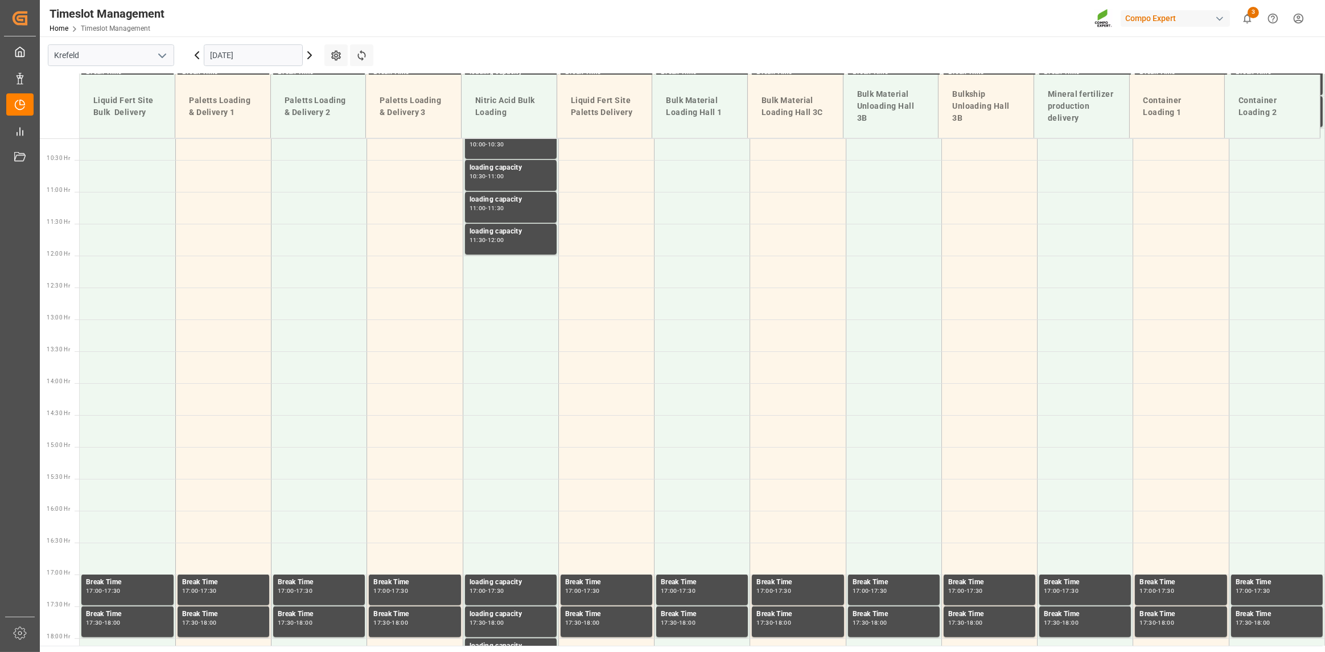
scroll to position [654, 0]
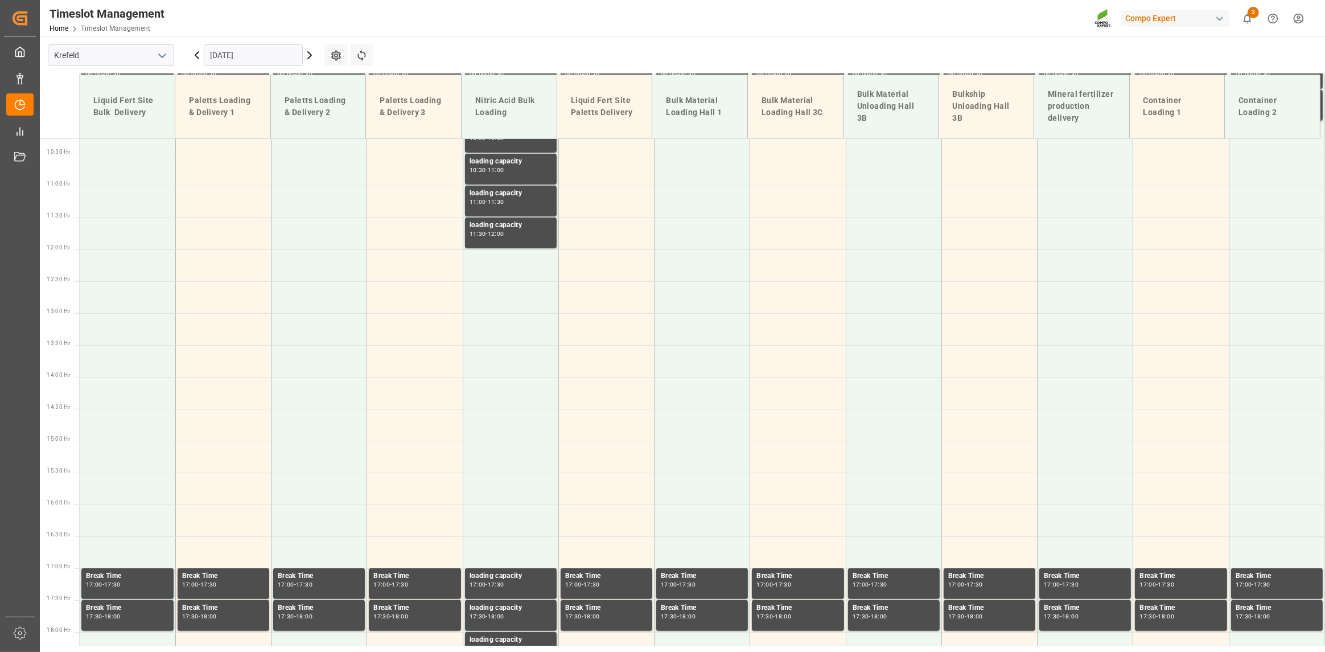
click at [256, 61] on input "[DATE]" at bounding box center [253, 55] width 99 height 22
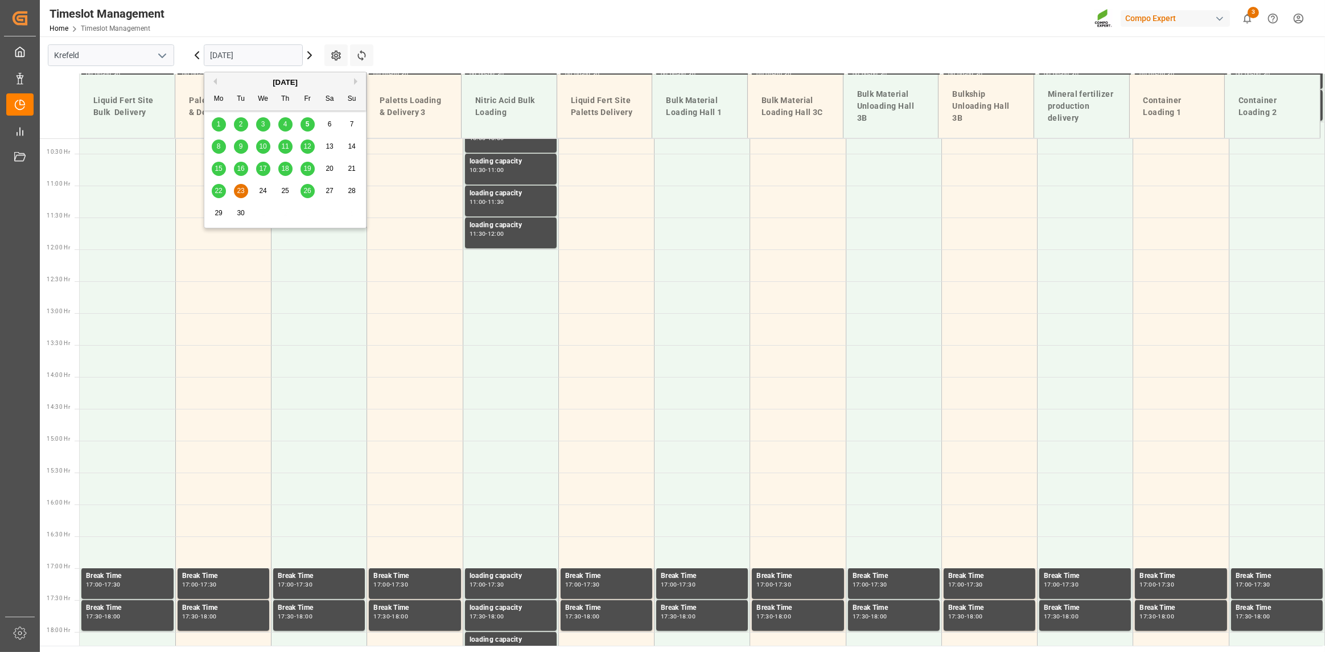
click at [266, 190] on div "24" at bounding box center [263, 191] width 14 height 14
click at [266, 56] on input "[DATE]" at bounding box center [253, 55] width 99 height 22
click at [285, 190] on span "25" at bounding box center [284, 191] width 7 height 8
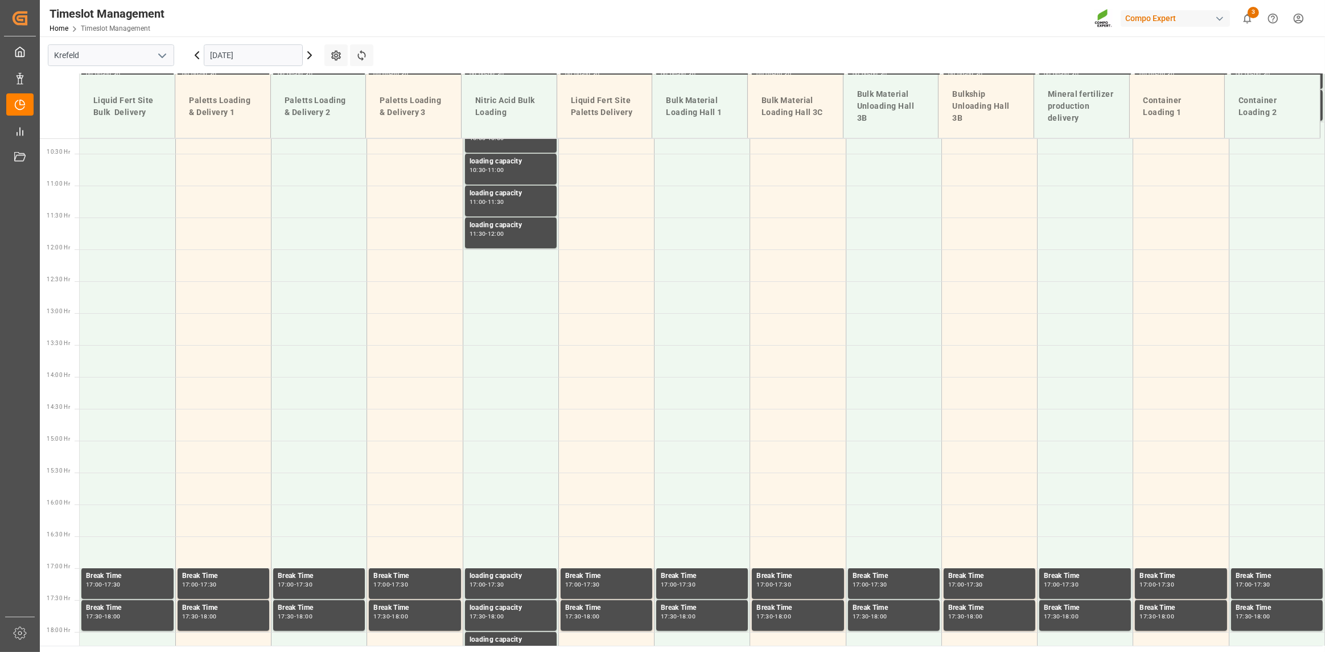
click at [228, 56] on input "[DATE]" at bounding box center [253, 55] width 99 height 22
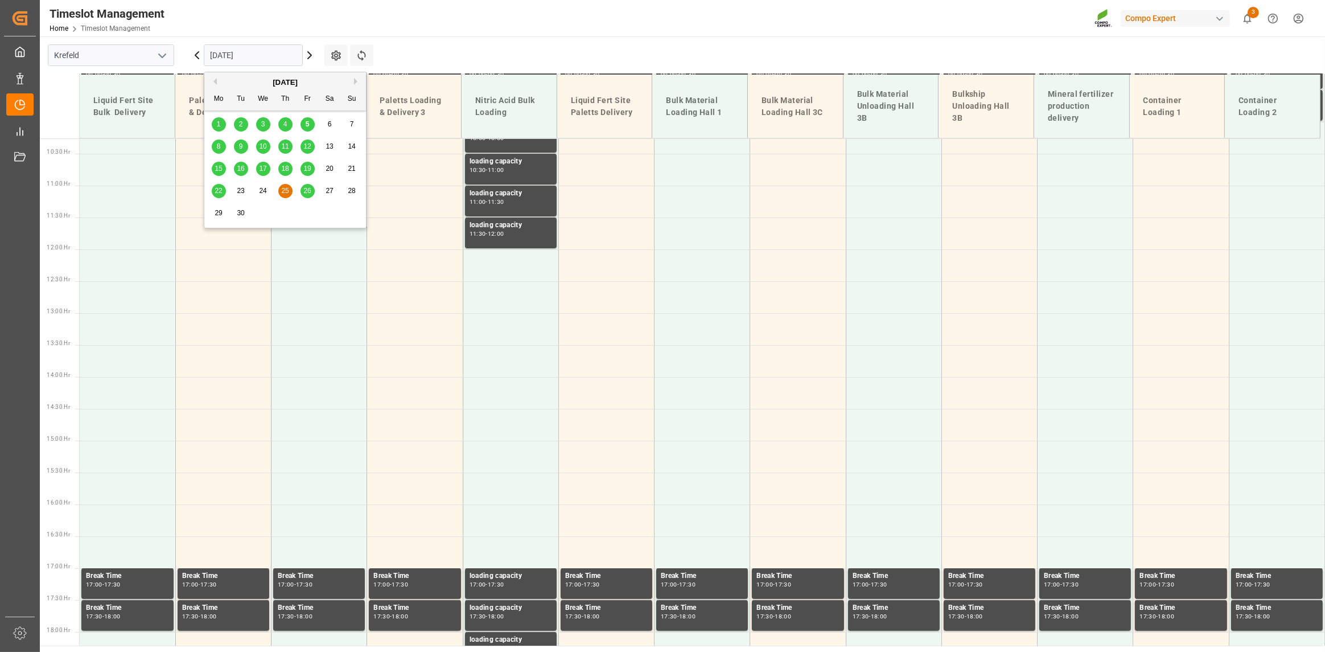
click at [302, 186] on div "26" at bounding box center [308, 191] width 14 height 14
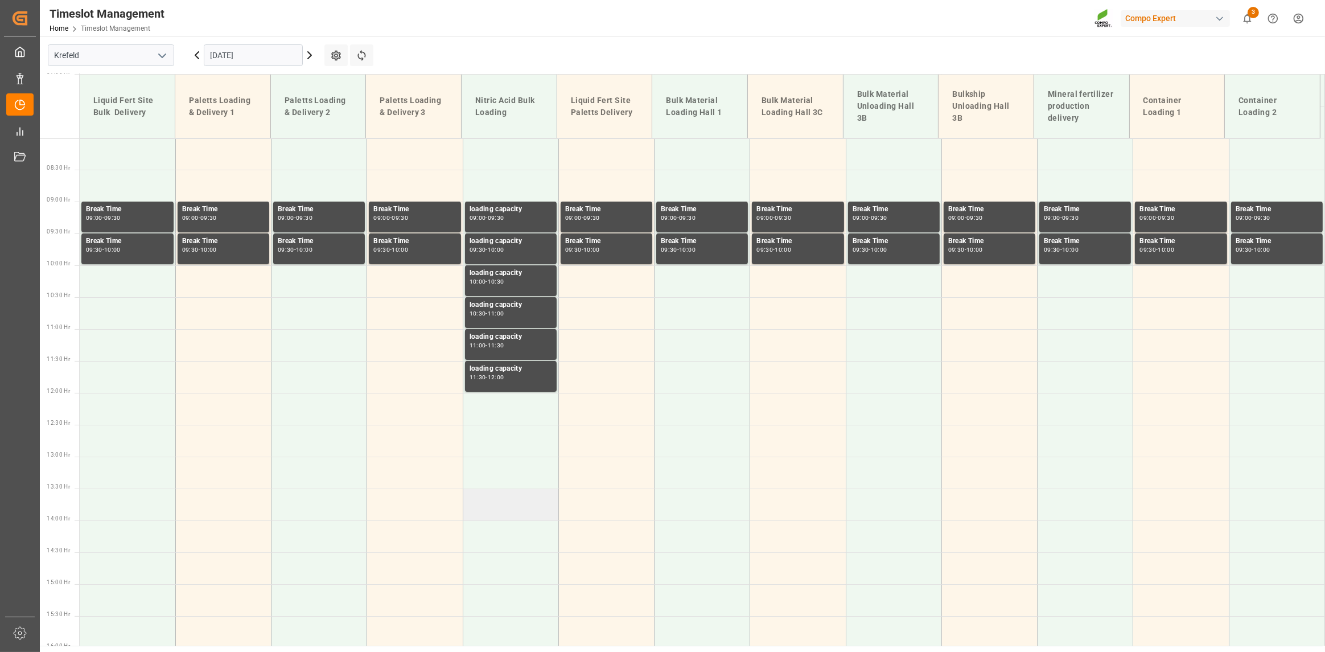
scroll to position [426, 0]
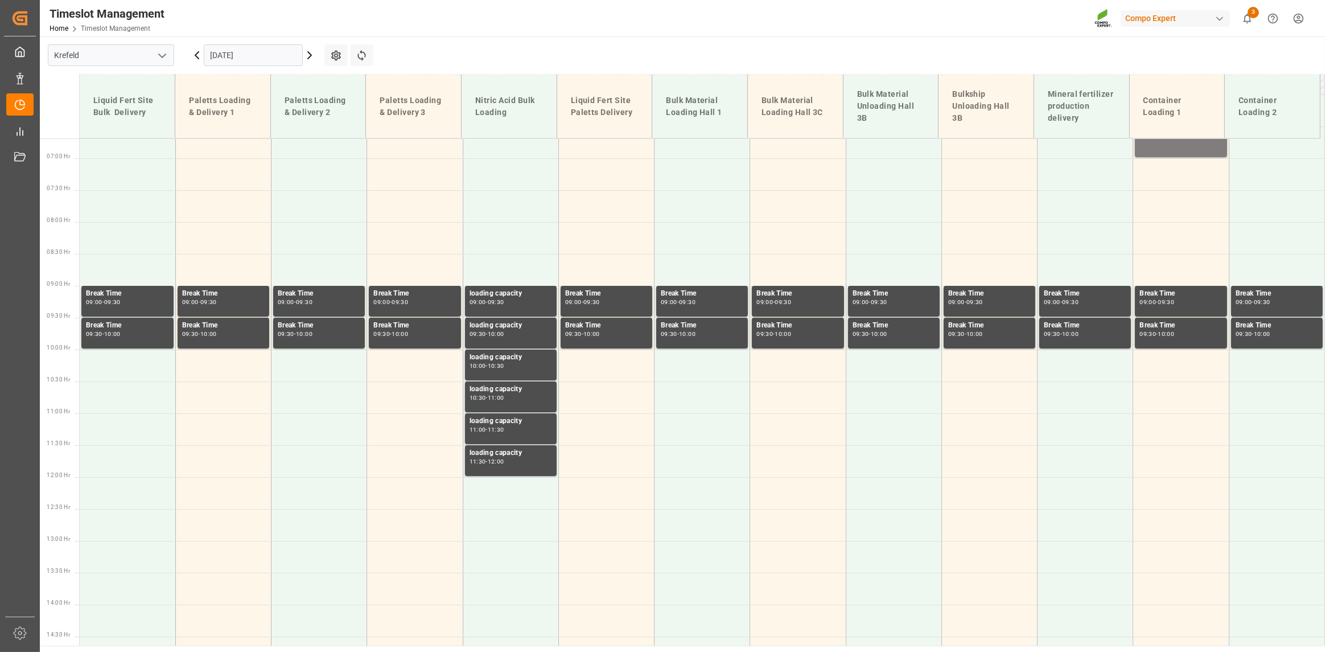
click at [311, 53] on icon at bounding box center [310, 55] width 14 height 14
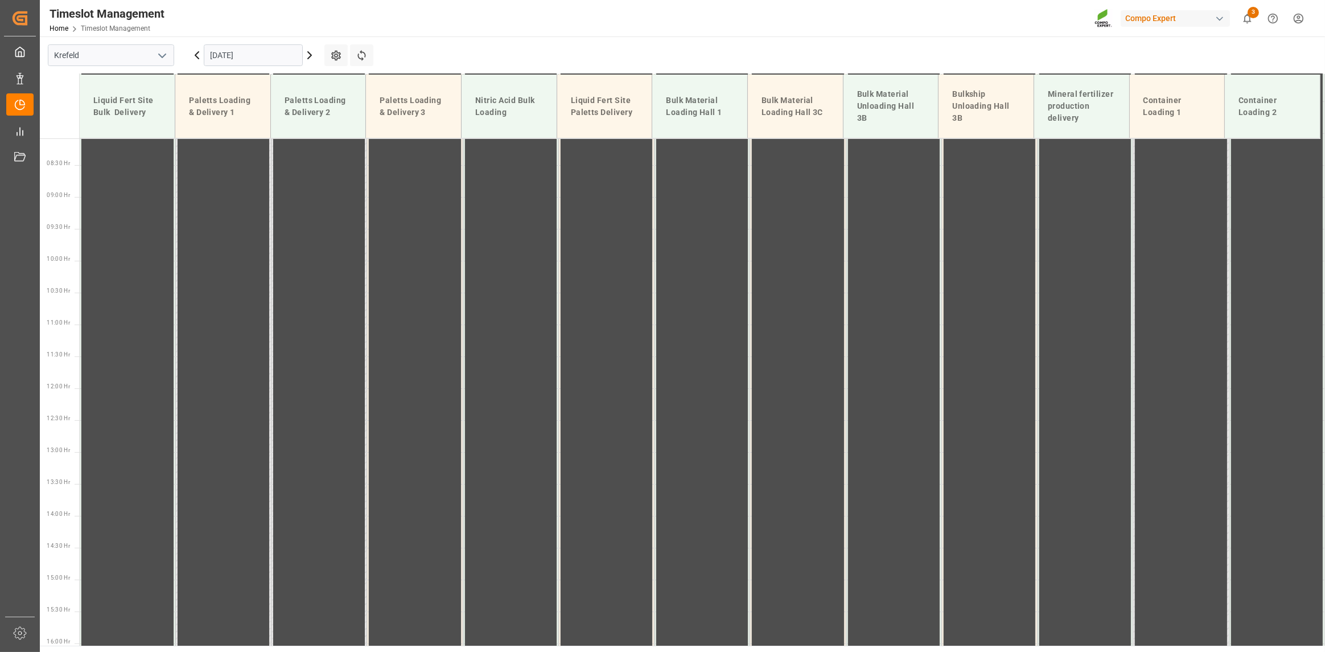
scroll to position [642, 0]
click at [311, 53] on icon at bounding box center [310, 55] width 14 height 14
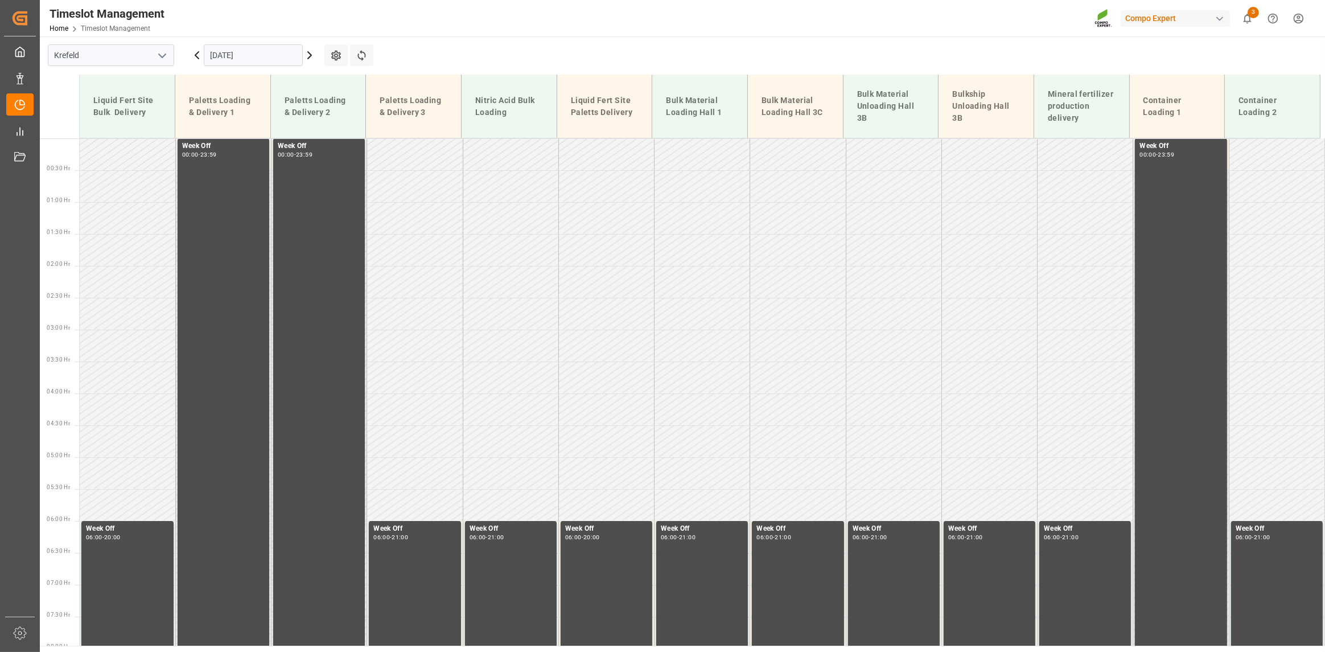
scroll to position [273, 0]
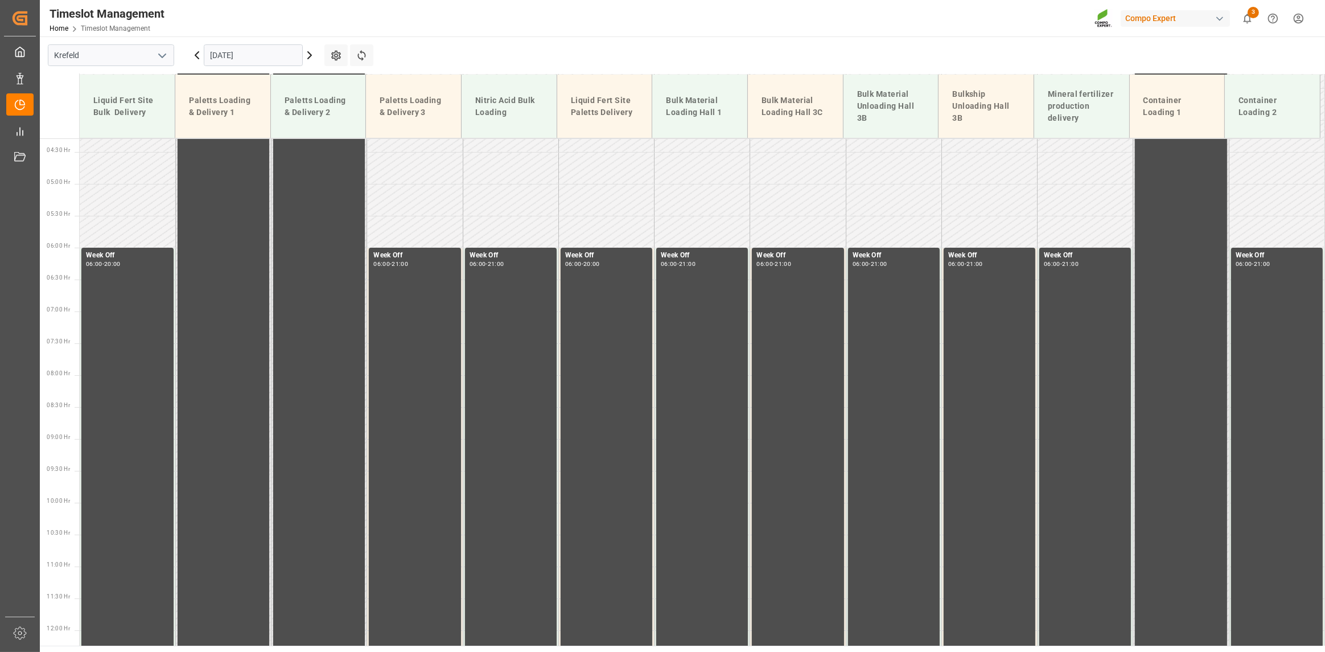
click at [311, 53] on icon at bounding box center [310, 55] width 14 height 14
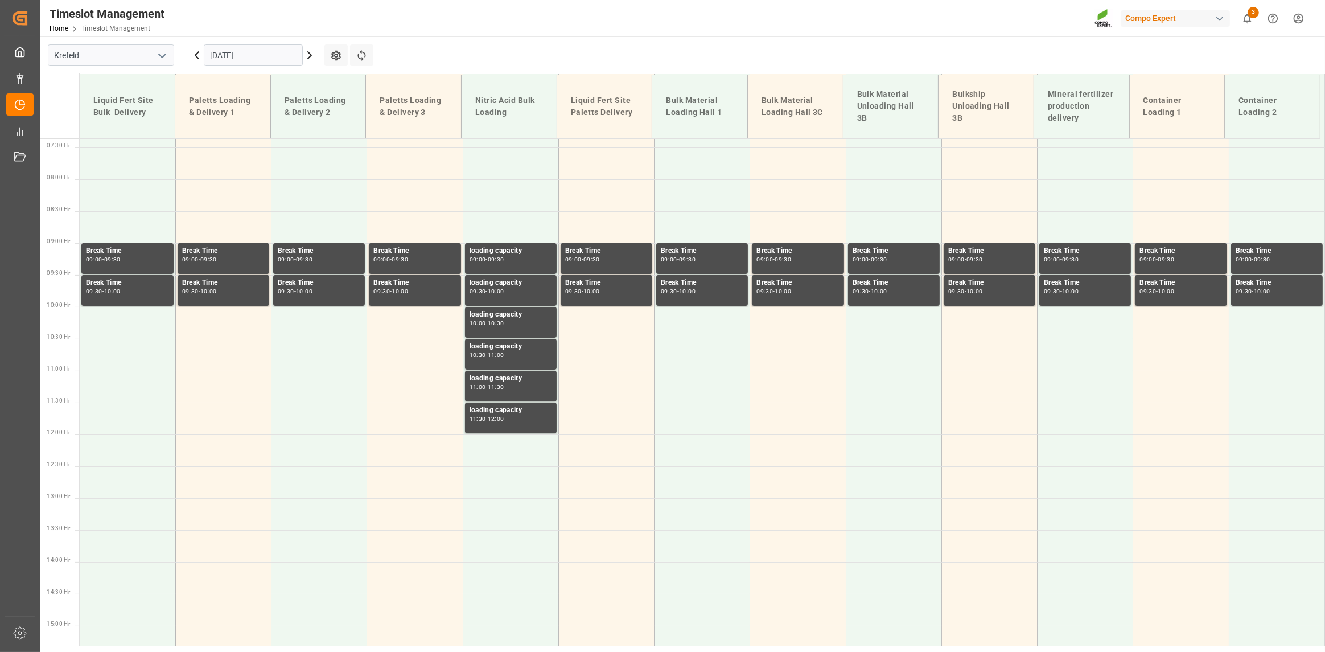
scroll to position [312, 0]
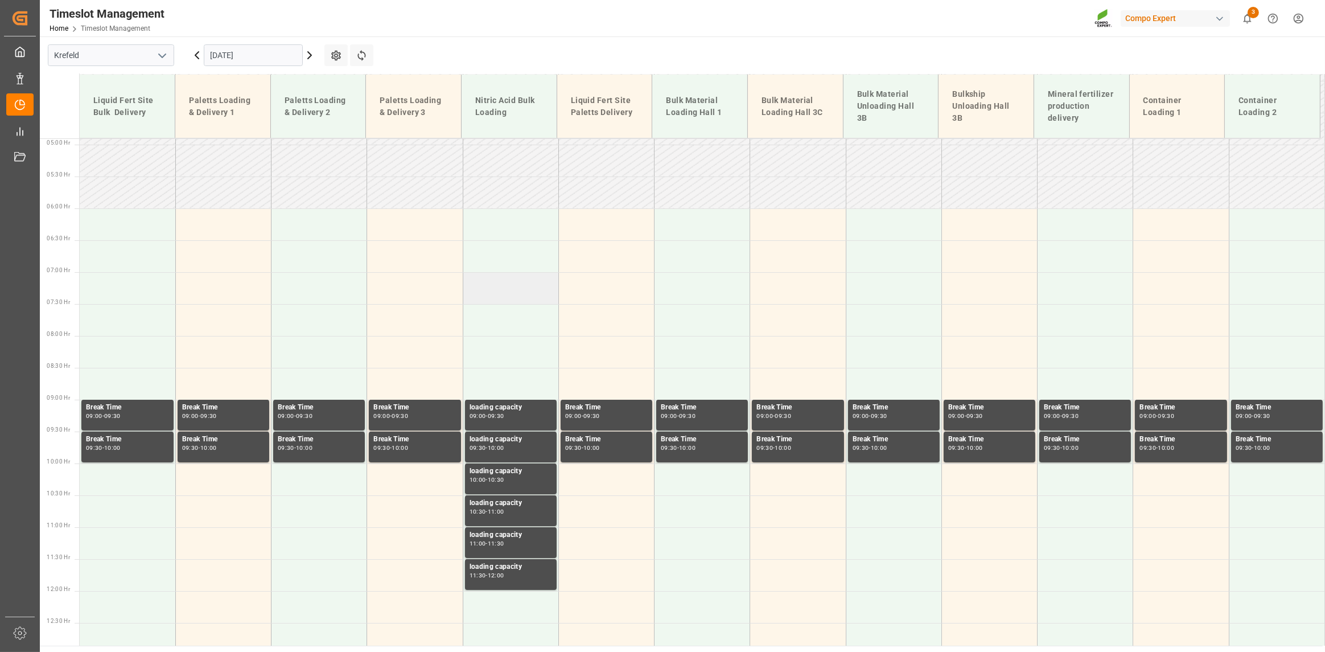
click at [505, 274] on td at bounding box center [511, 288] width 96 height 32
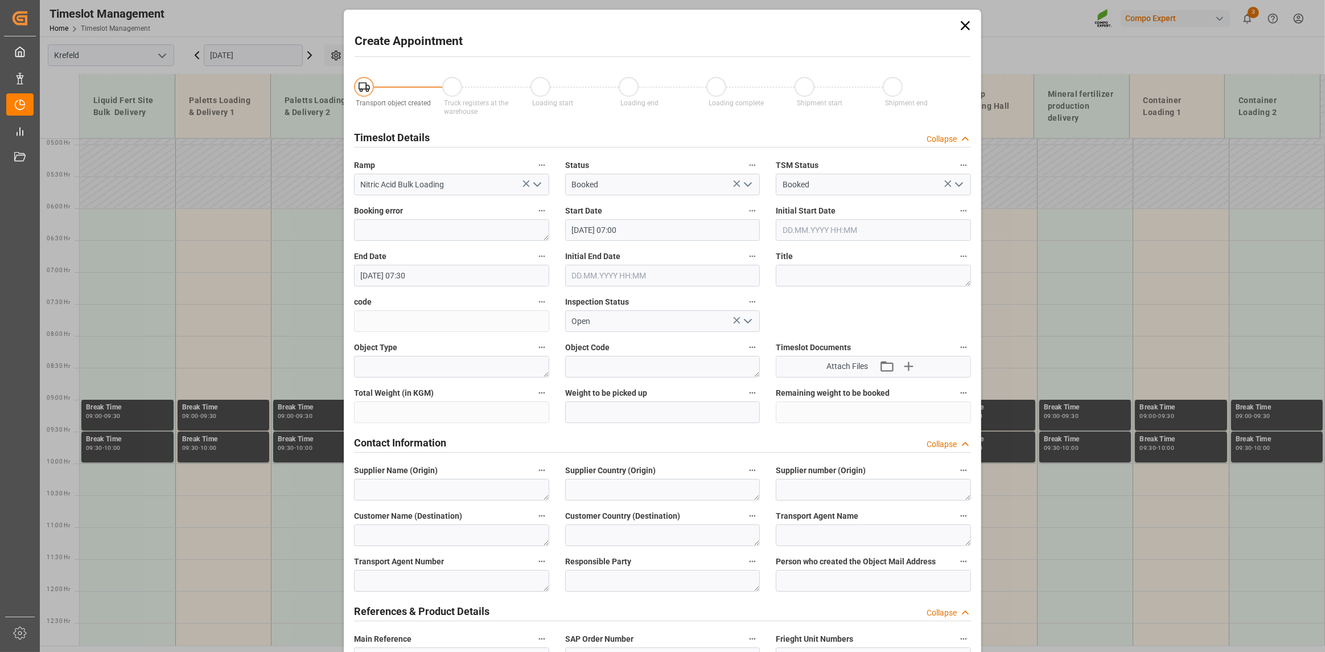
type input "[DATE] 07:00"
type input "[DATE] 07:30"
click at [961, 30] on icon at bounding box center [965, 26] width 16 height 16
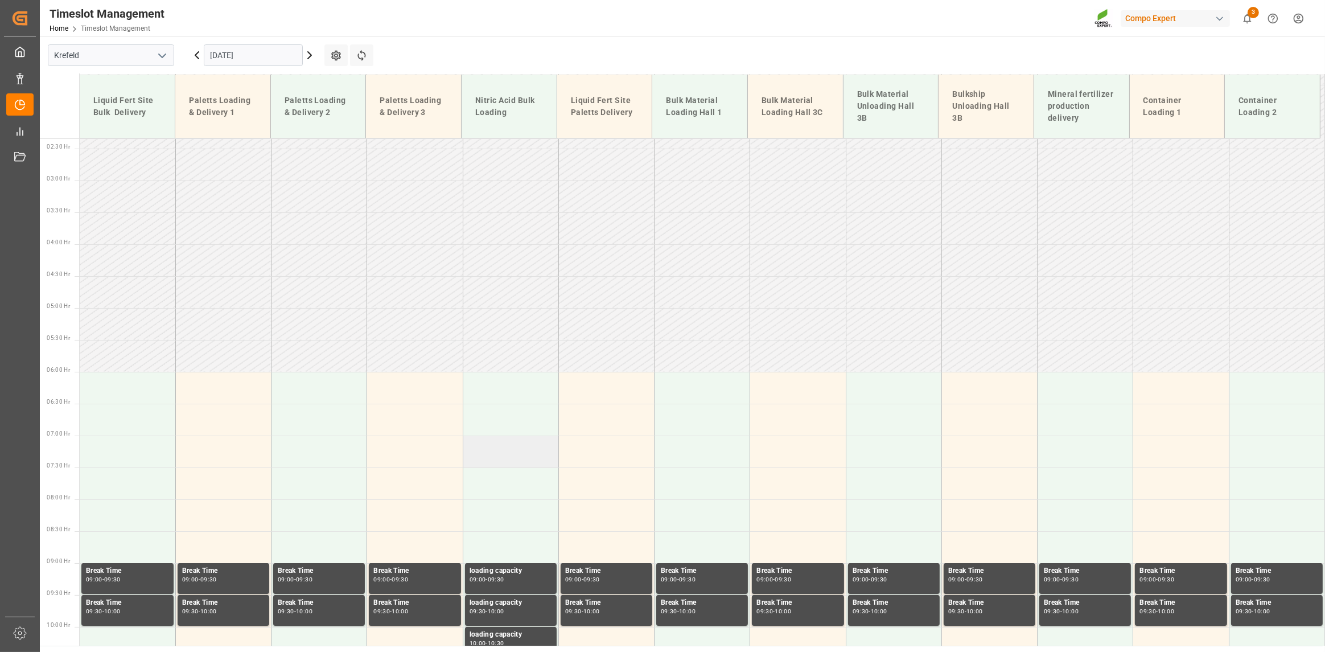
scroll to position [0, 0]
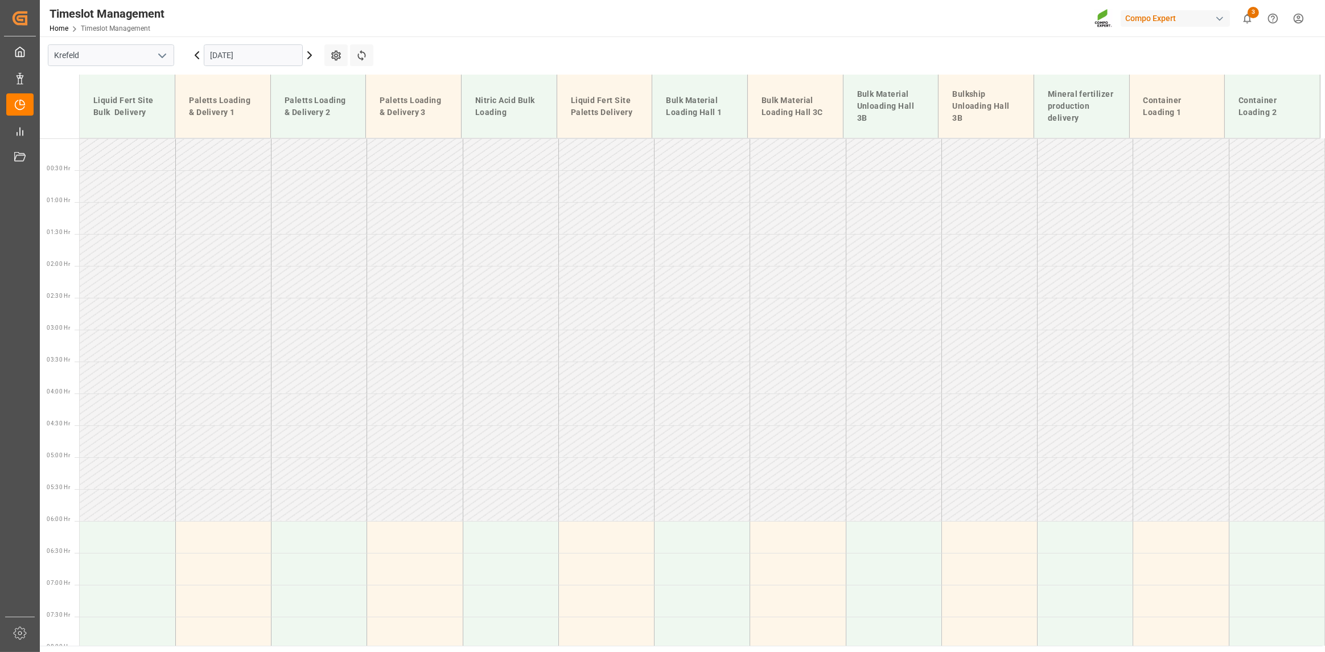
drag, startPoint x: 493, startPoint y: 223, endPoint x: 478, endPoint y: 217, distance: 15.9
click at [495, 223] on td at bounding box center [511, 218] width 96 height 32
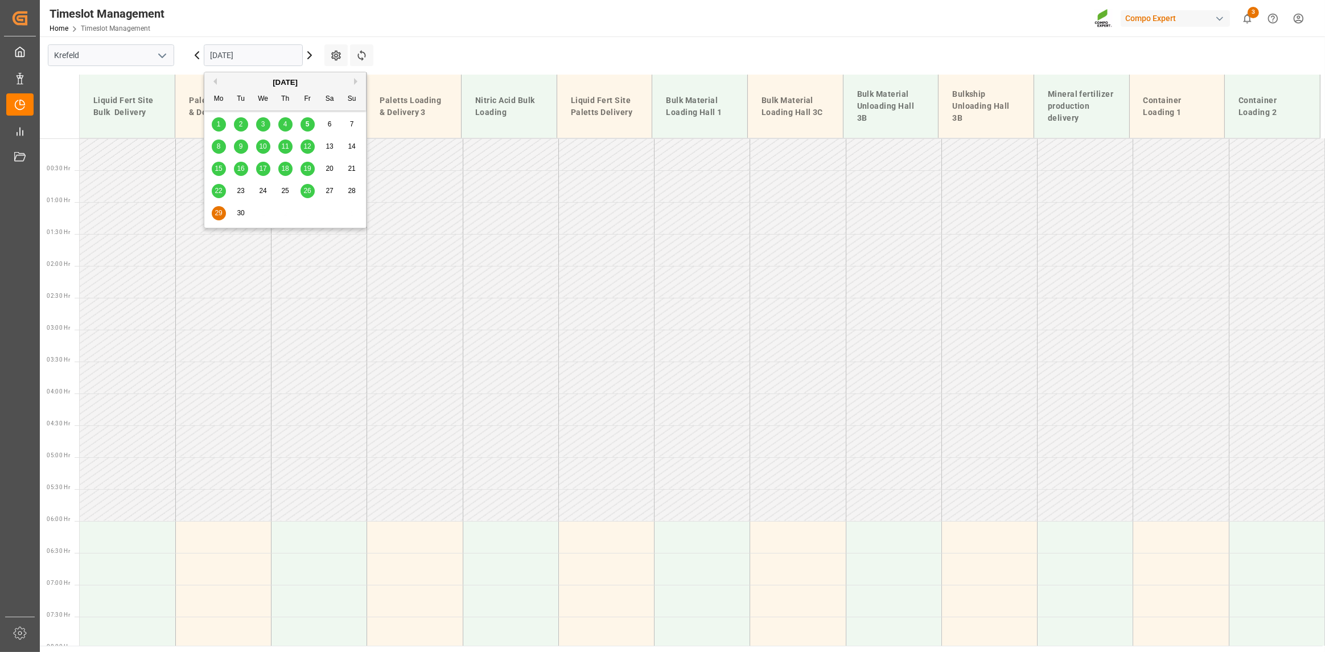
click at [262, 56] on input "[DATE]" at bounding box center [253, 55] width 99 height 22
click at [310, 124] on div "5" at bounding box center [308, 125] width 14 height 14
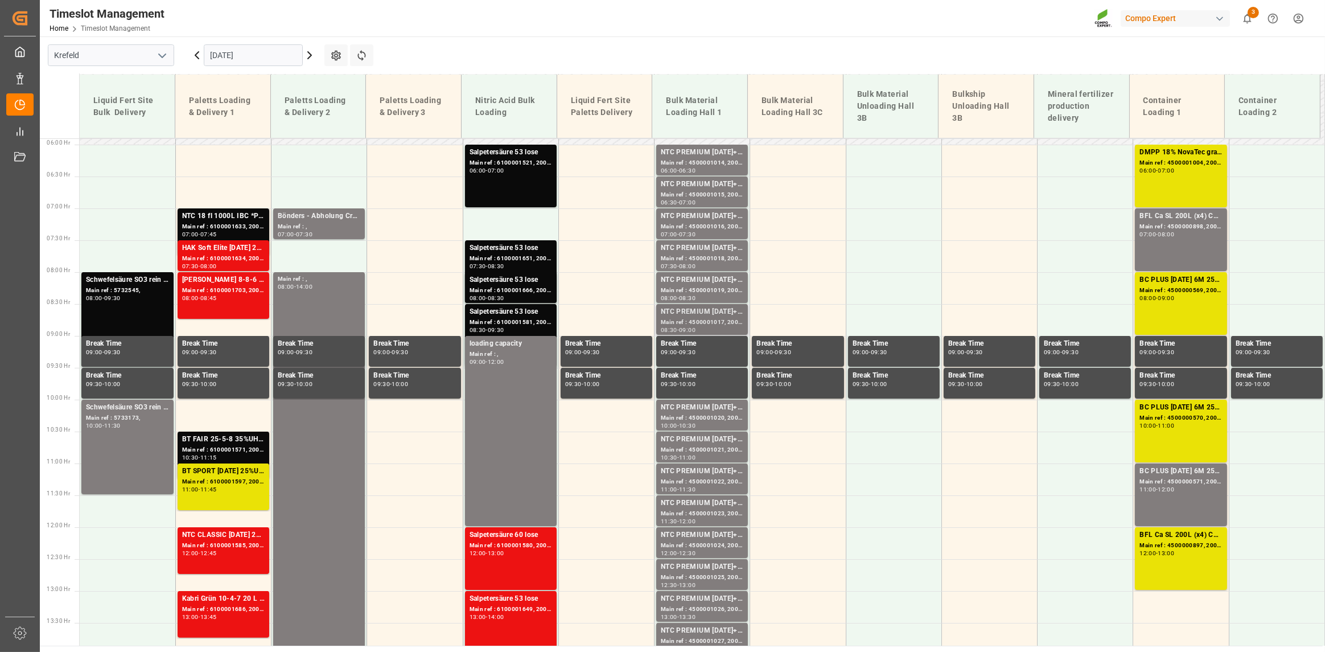
scroll to position [396, 0]
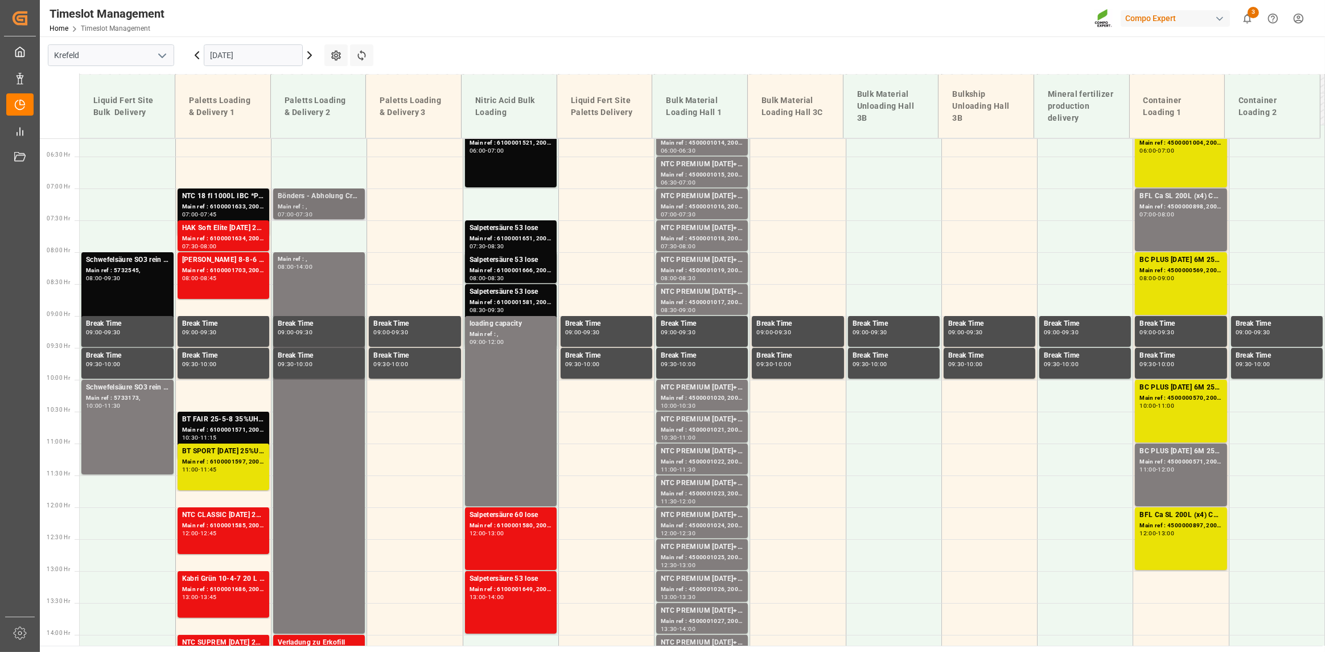
click at [291, 202] on div "Main ref : ," at bounding box center [319, 207] width 83 height 10
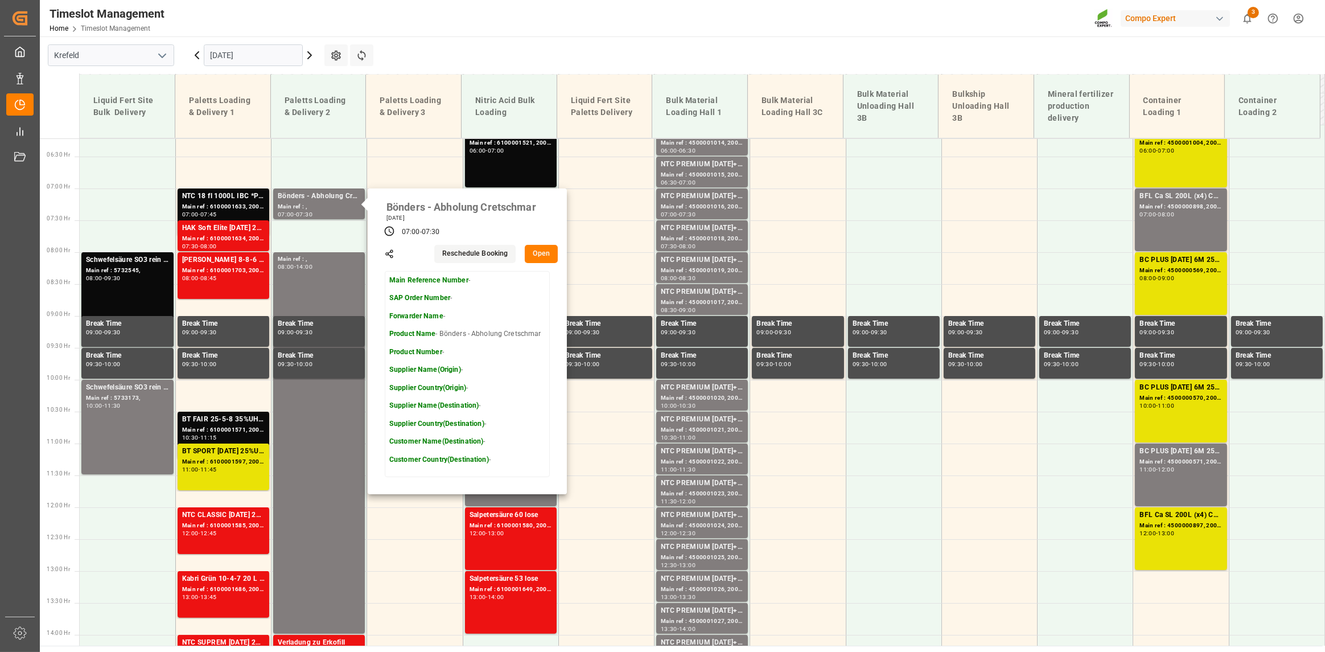
click at [274, 55] on input "[DATE]" at bounding box center [253, 55] width 99 height 22
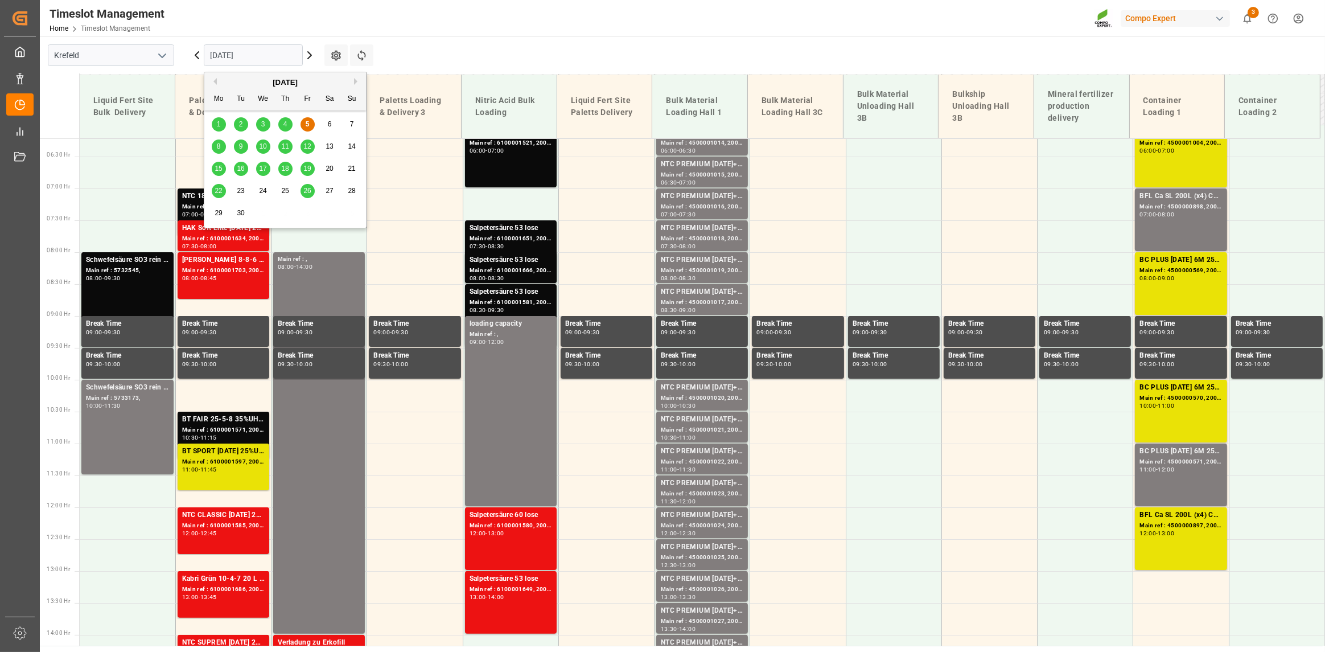
click at [220, 148] on span "8" at bounding box center [219, 146] width 4 height 8
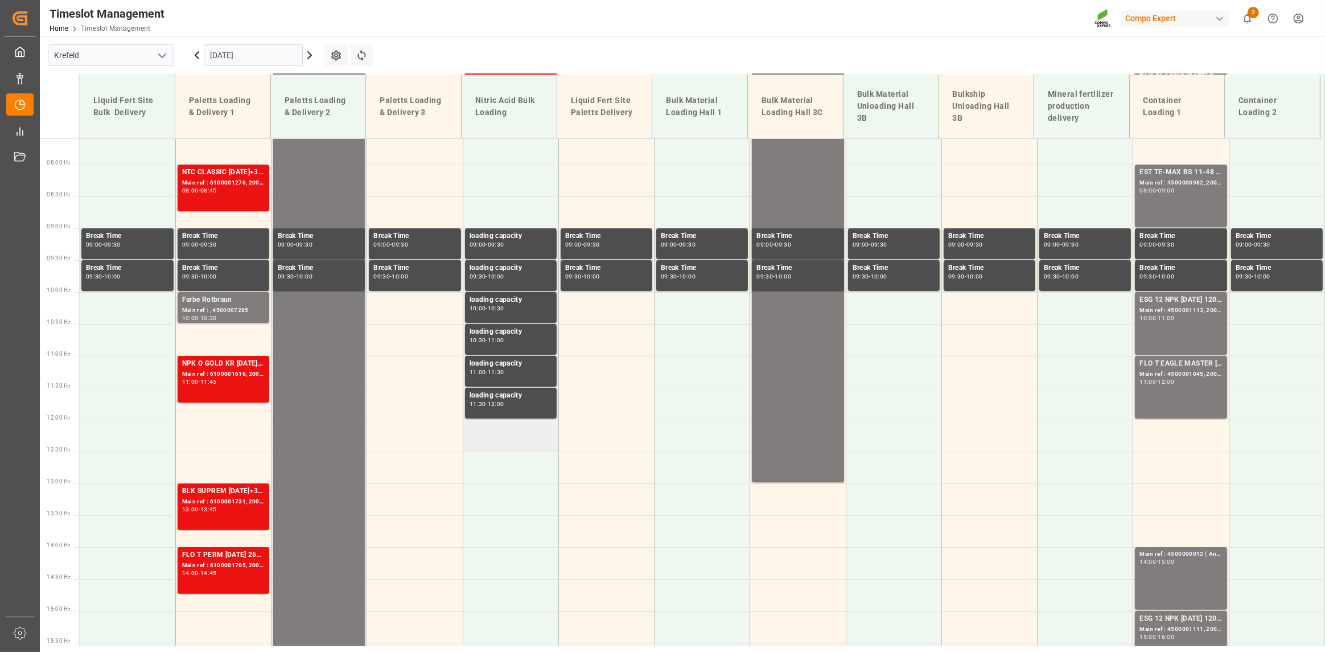
scroll to position [376, 0]
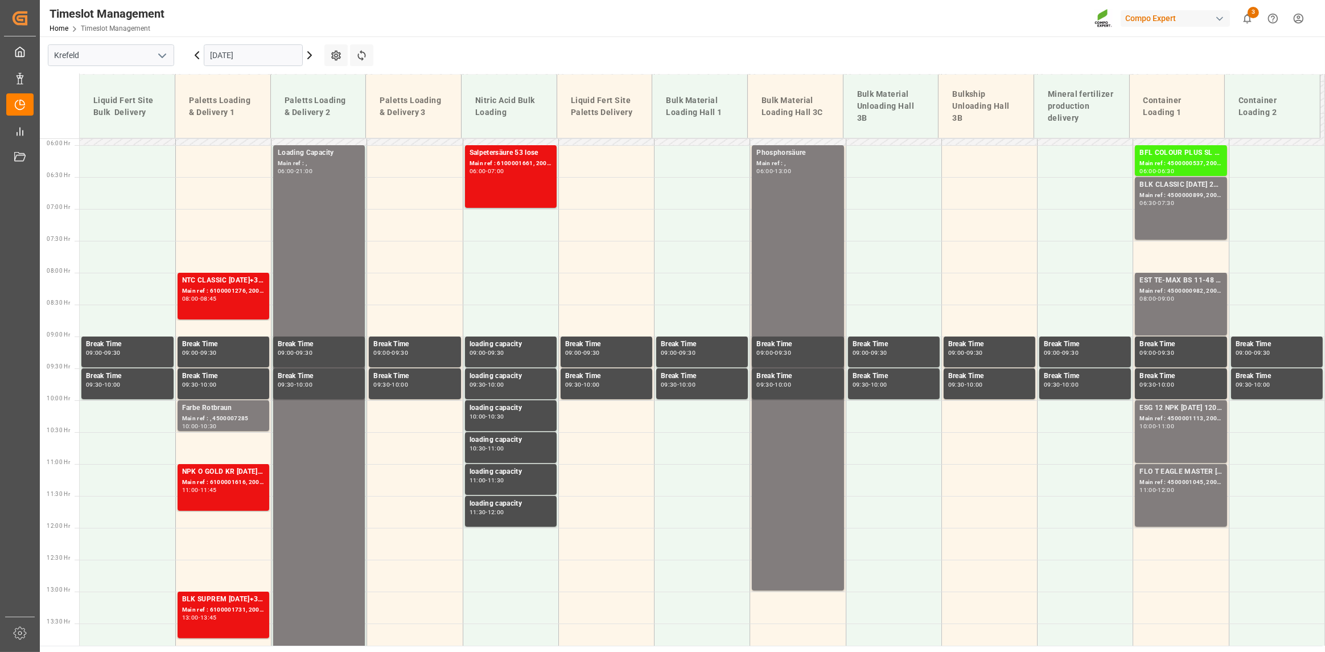
click at [258, 61] on input "[DATE]" at bounding box center [253, 55] width 99 height 22
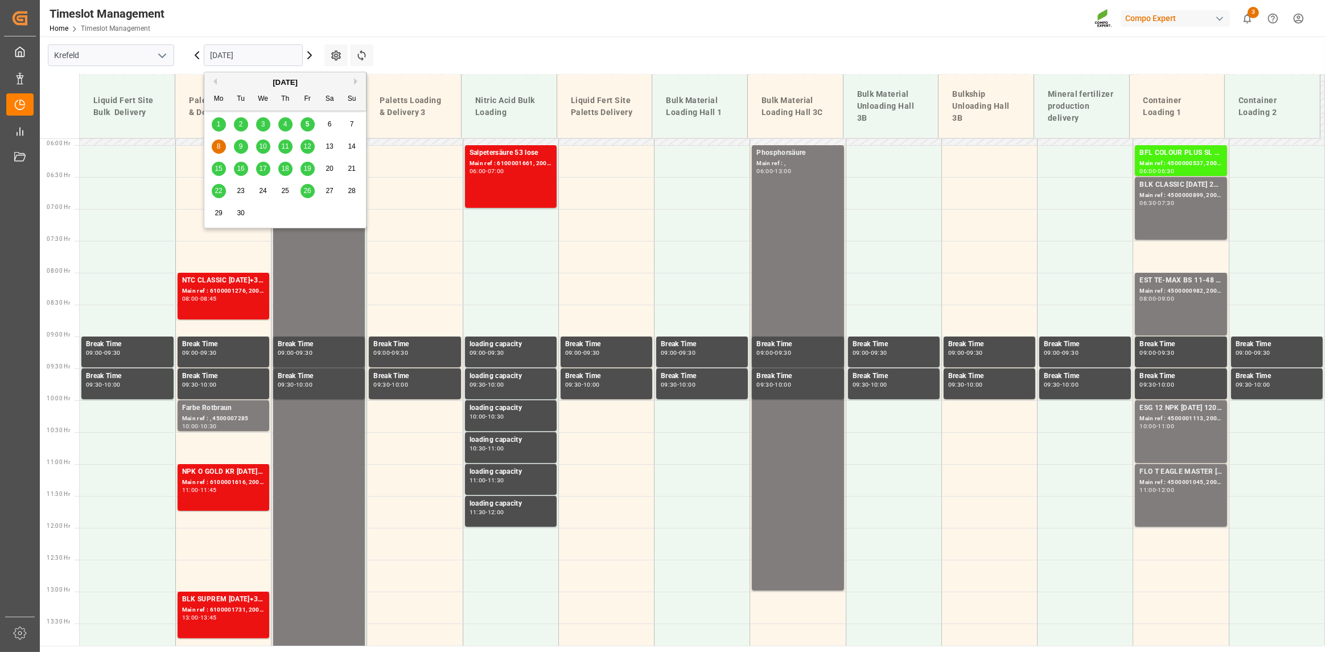
click at [305, 130] on div "5" at bounding box center [308, 125] width 14 height 14
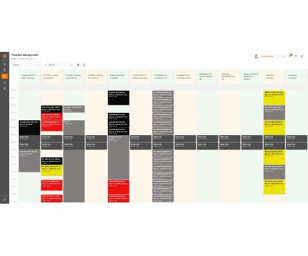
scroll to position [339, 0]
